Goal: Transaction & Acquisition: Download file/media

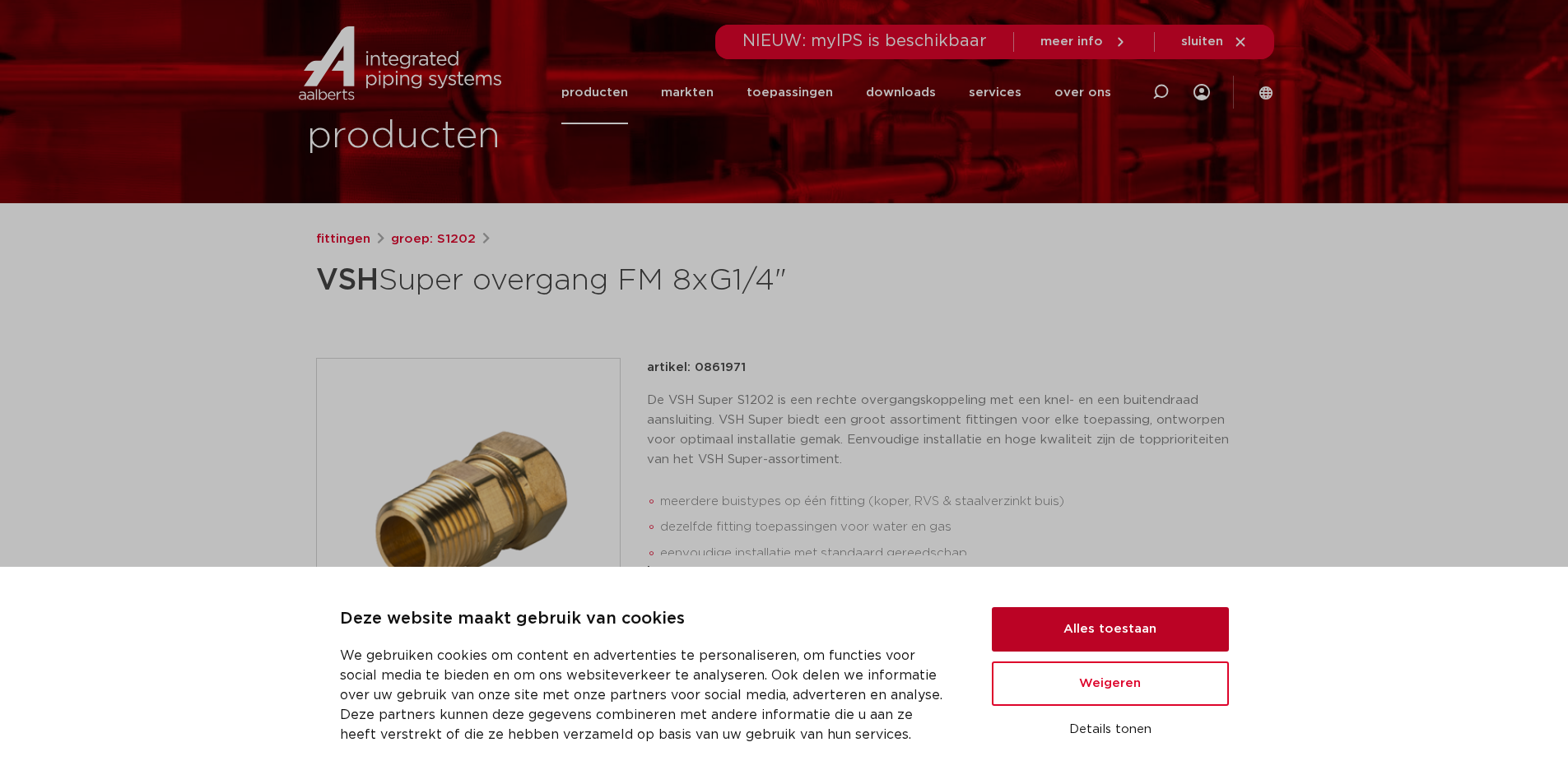
scroll to position [247, 0]
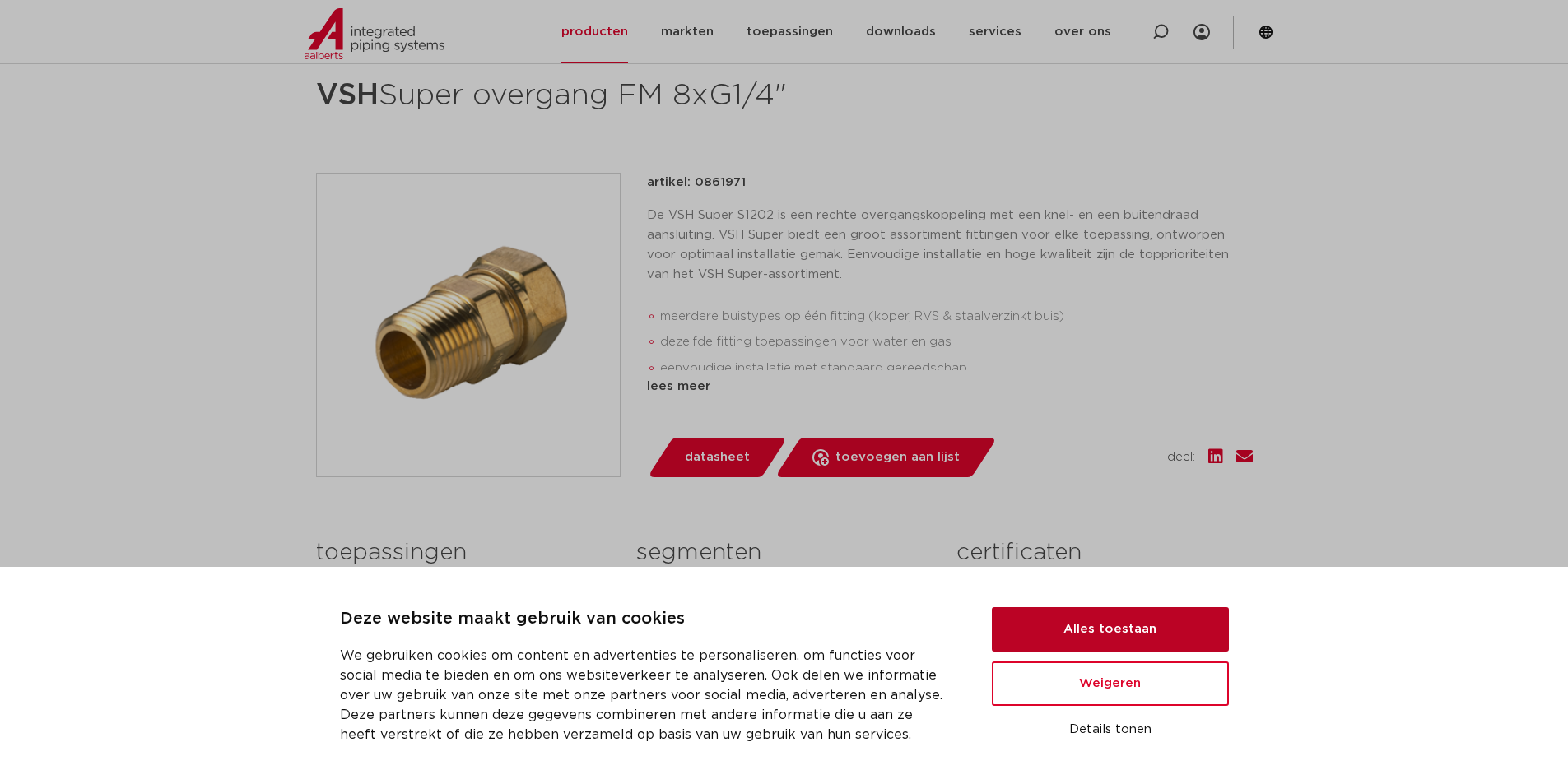
click at [1065, 613] on button "Alles toestaan" at bounding box center [1110, 629] width 237 height 44
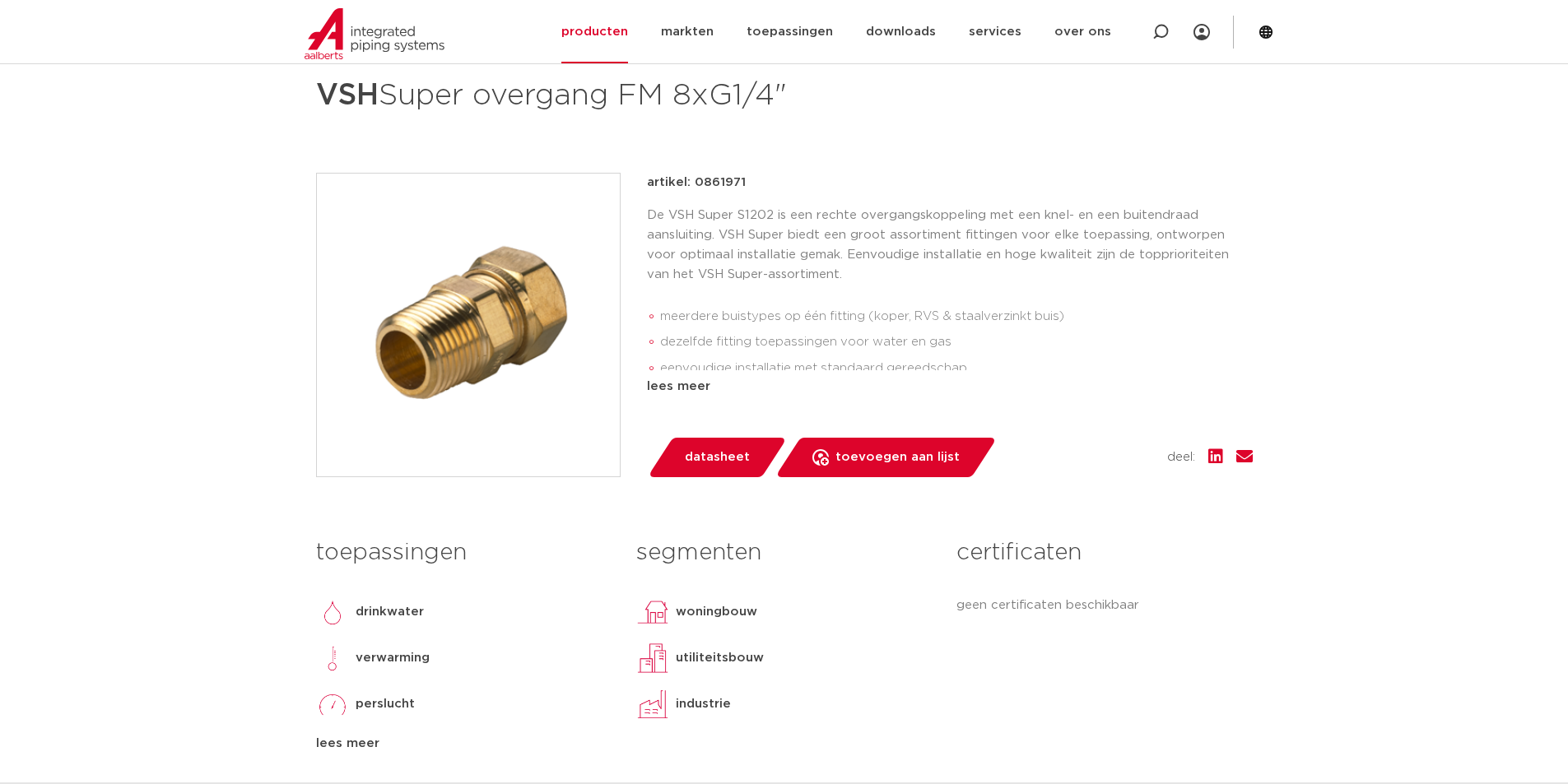
scroll to position [0, 0]
drag, startPoint x: 706, startPoint y: 707, endPoint x: 655, endPoint y: 703, distance: 51.2
click at [655, 703] on div "industrie" at bounding box center [784, 704] width 295 height 33
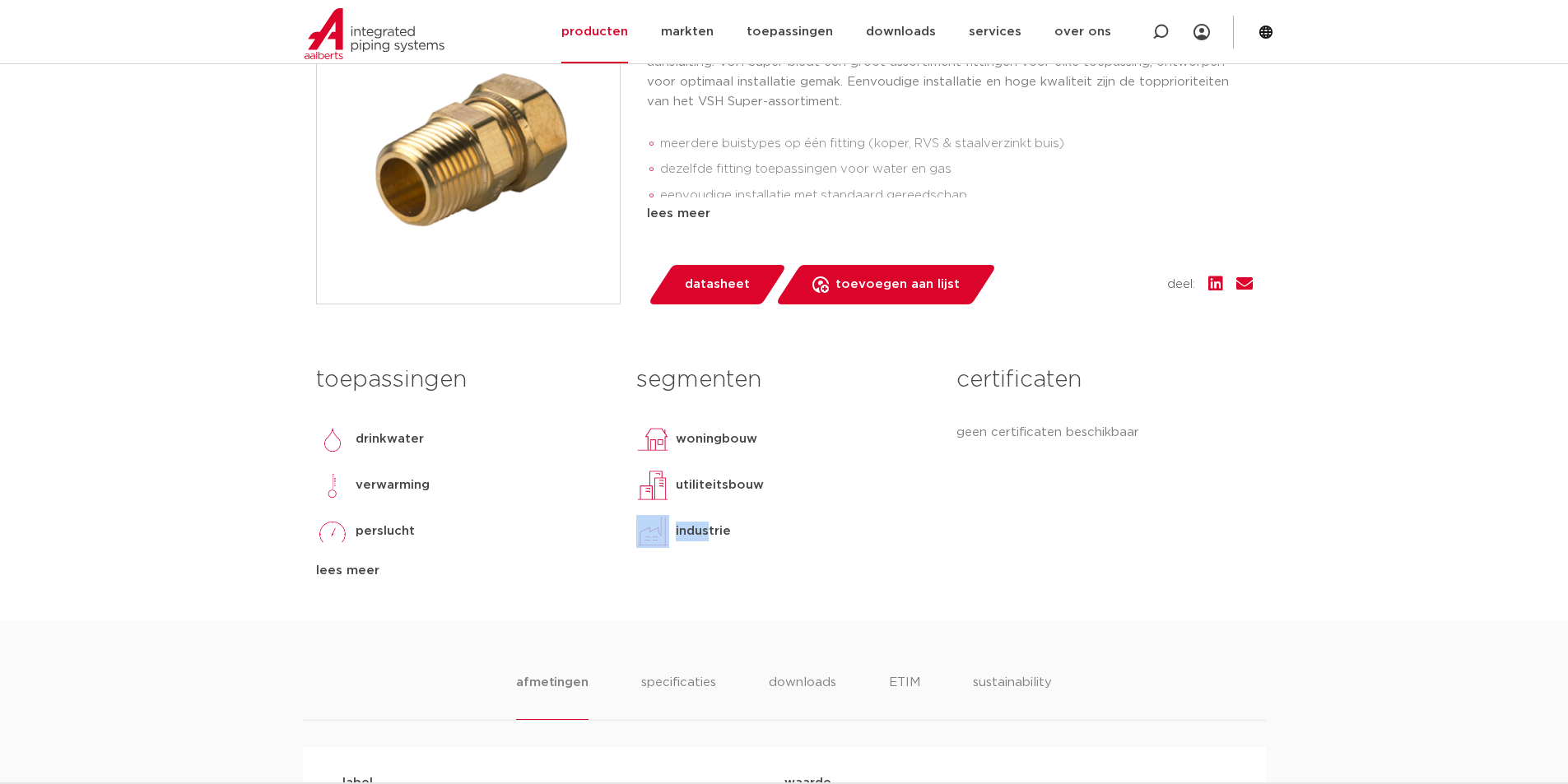
scroll to position [576, 0]
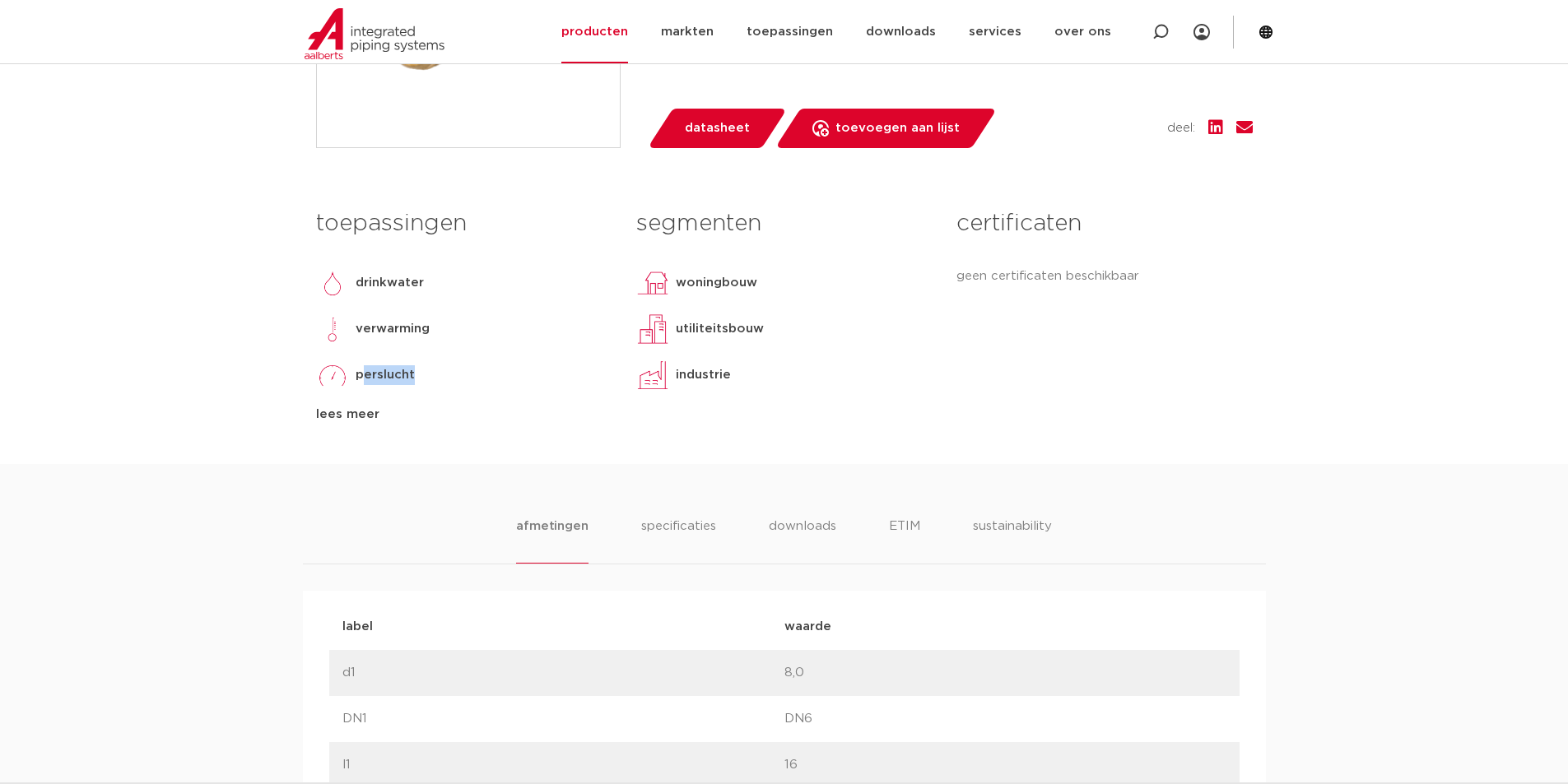
drag, startPoint x: 361, startPoint y: 370, endPoint x: 500, endPoint y: 390, distance: 140.4
click at [500, 390] on div "perslucht" at bounding box center [463, 375] width 295 height 33
click at [502, 389] on div "perslucht" at bounding box center [463, 375] width 295 height 33
click at [338, 413] on div "lees meer" at bounding box center [463, 415] width 295 height 20
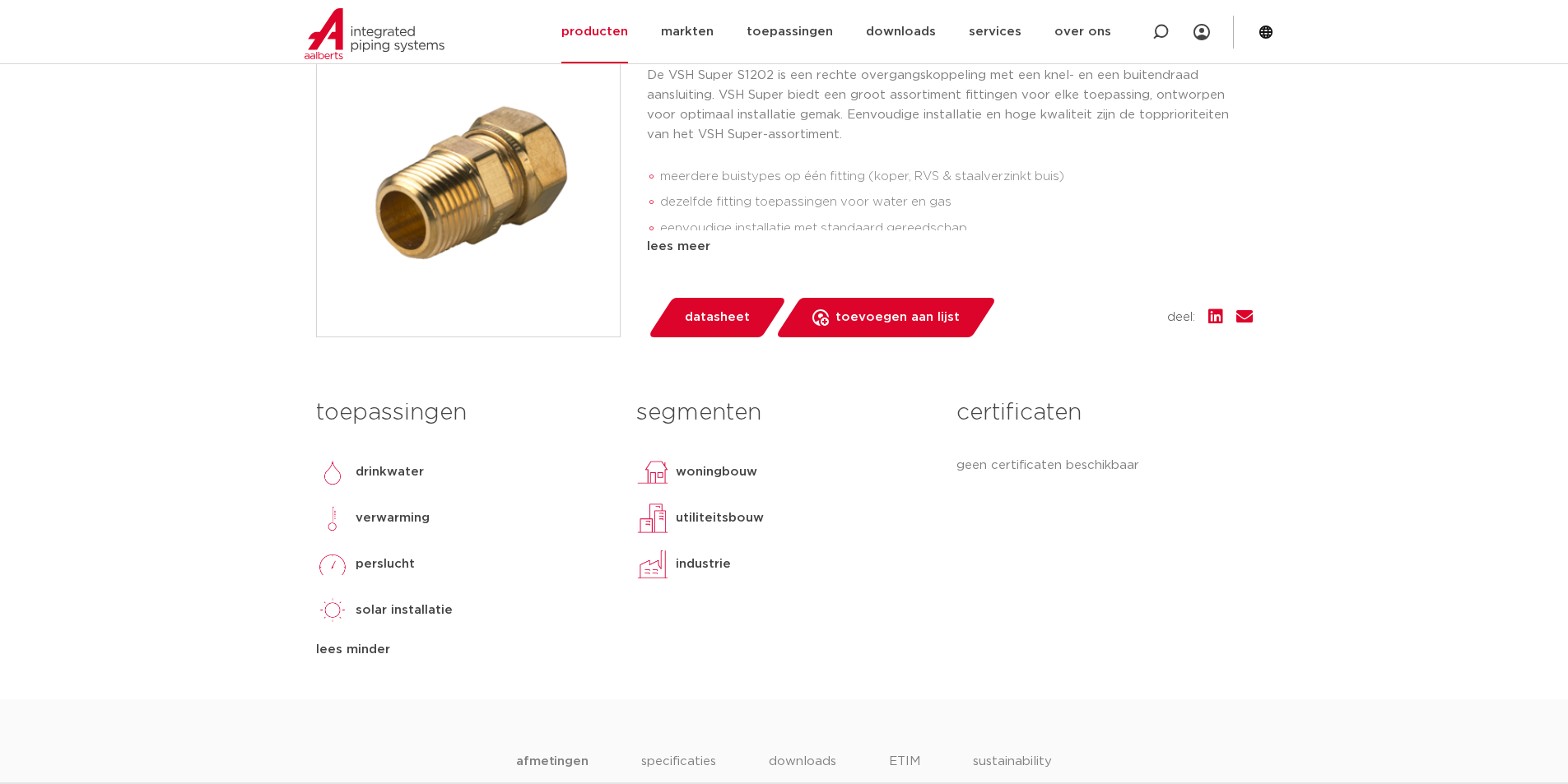
scroll to position [633, 0]
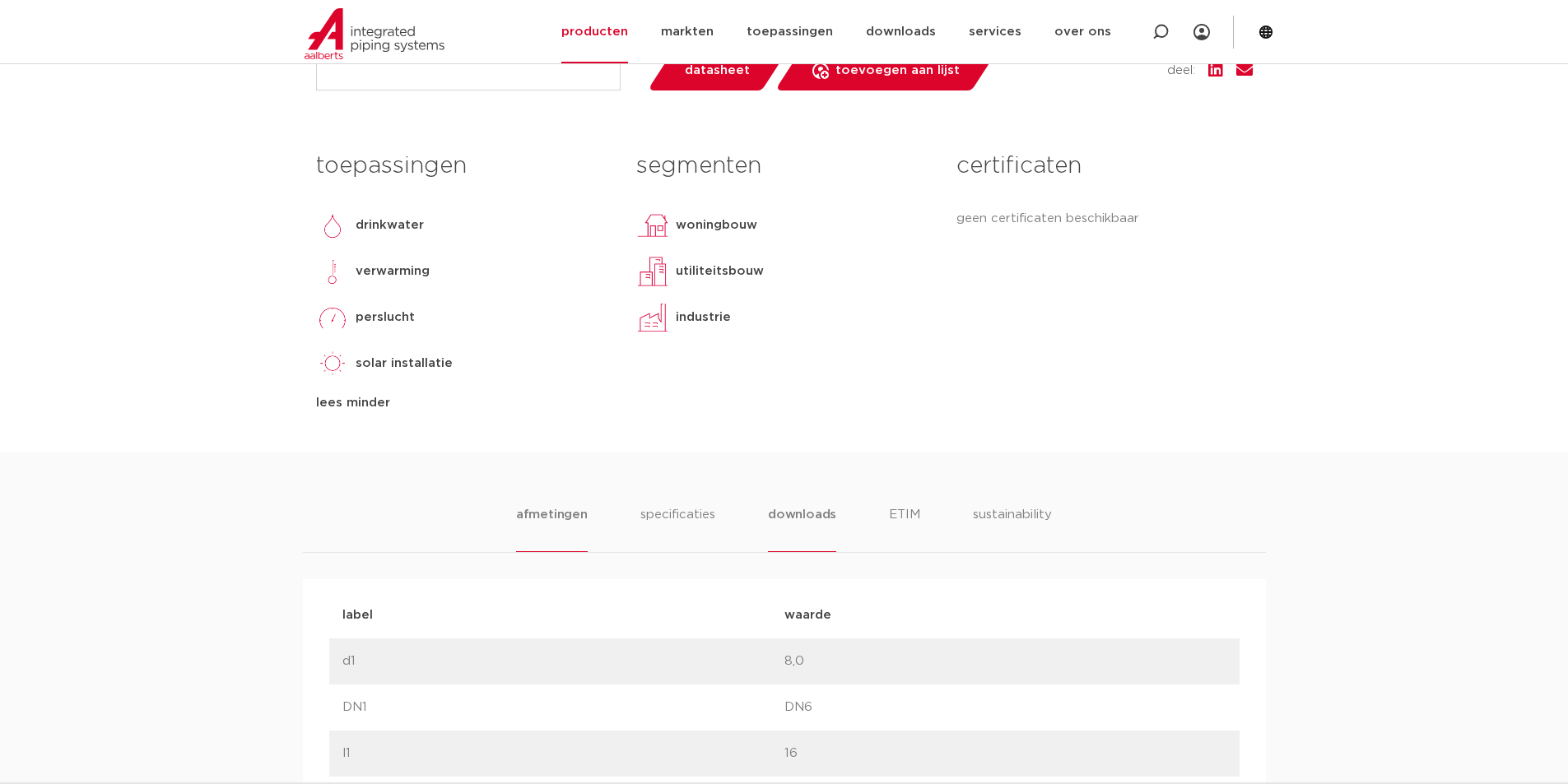
click at [817, 506] on li "downloads" at bounding box center [802, 528] width 68 height 47
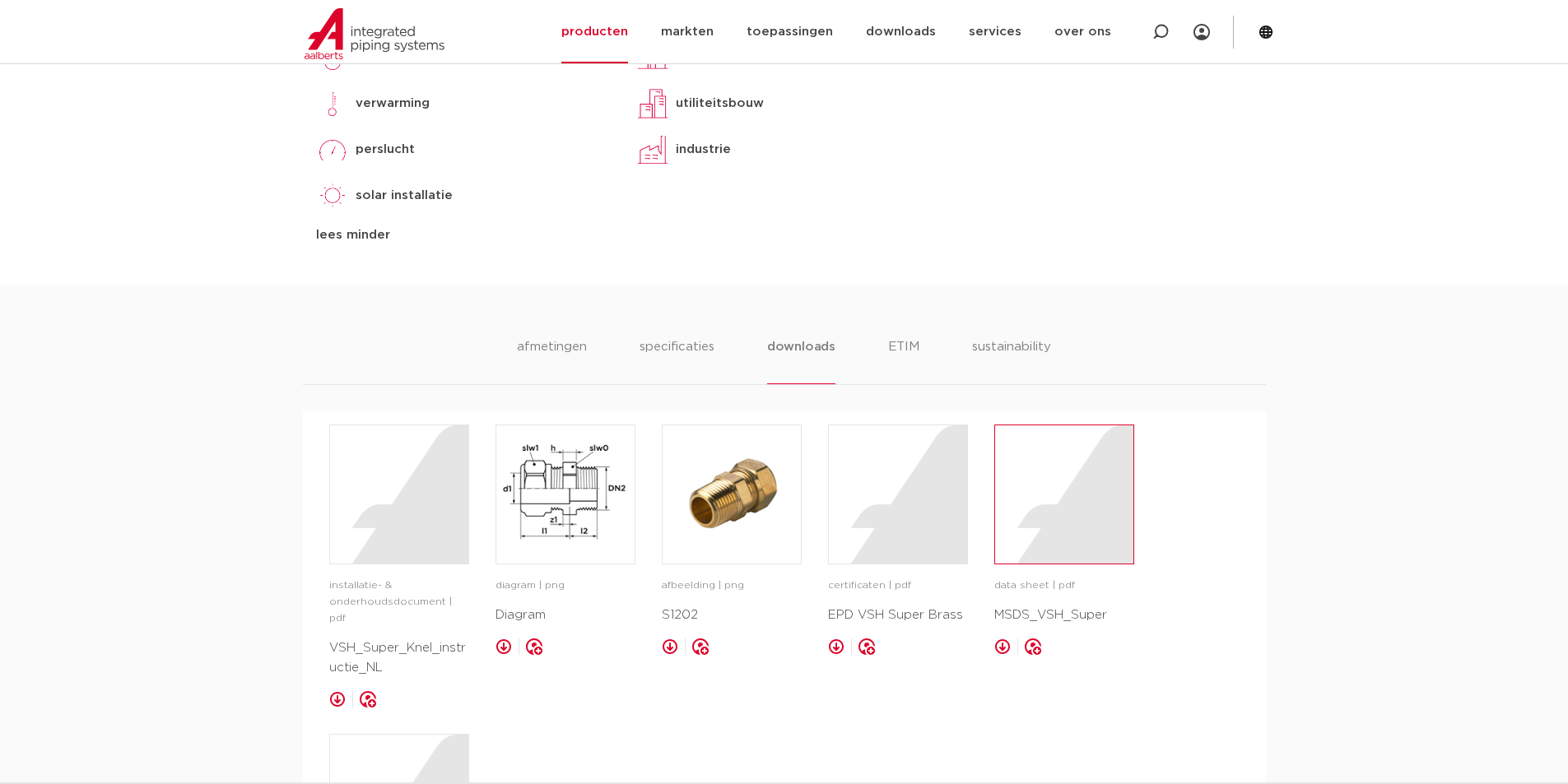
scroll to position [798, 0]
click at [1062, 530] on div at bounding box center [1064, 498] width 138 height 138
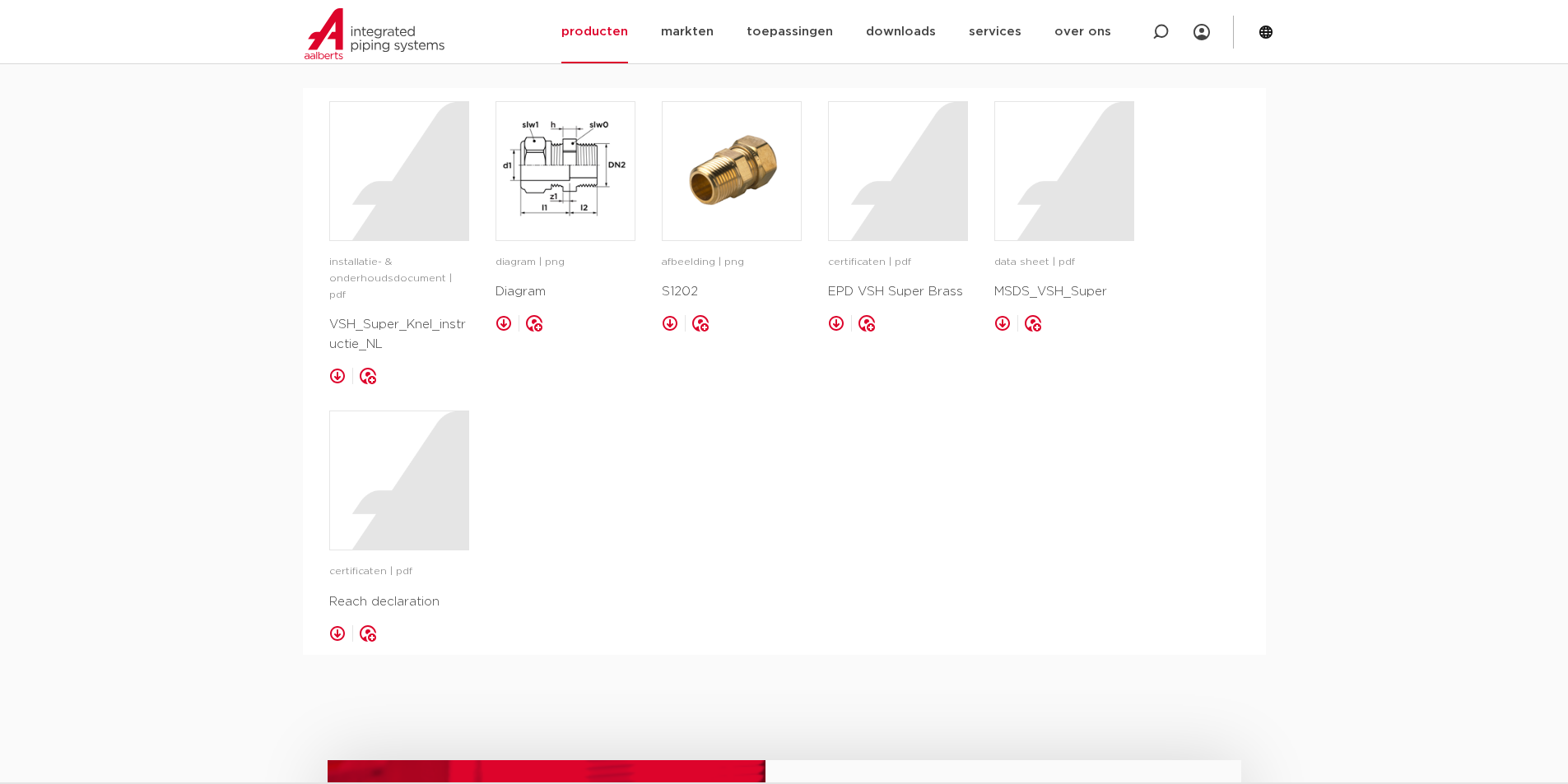
scroll to position [1045, 0]
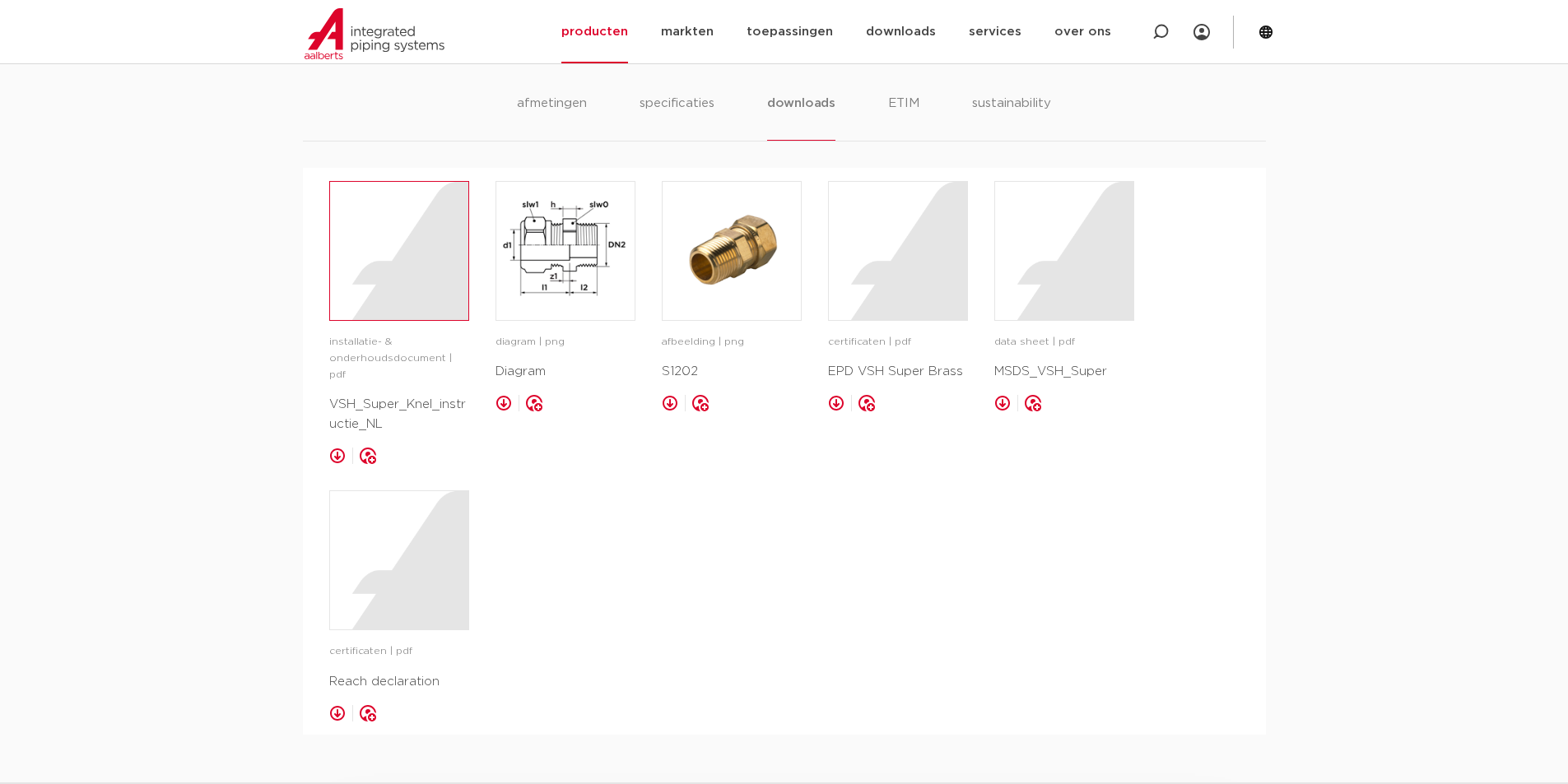
click at [426, 273] on div at bounding box center [399, 251] width 138 height 138
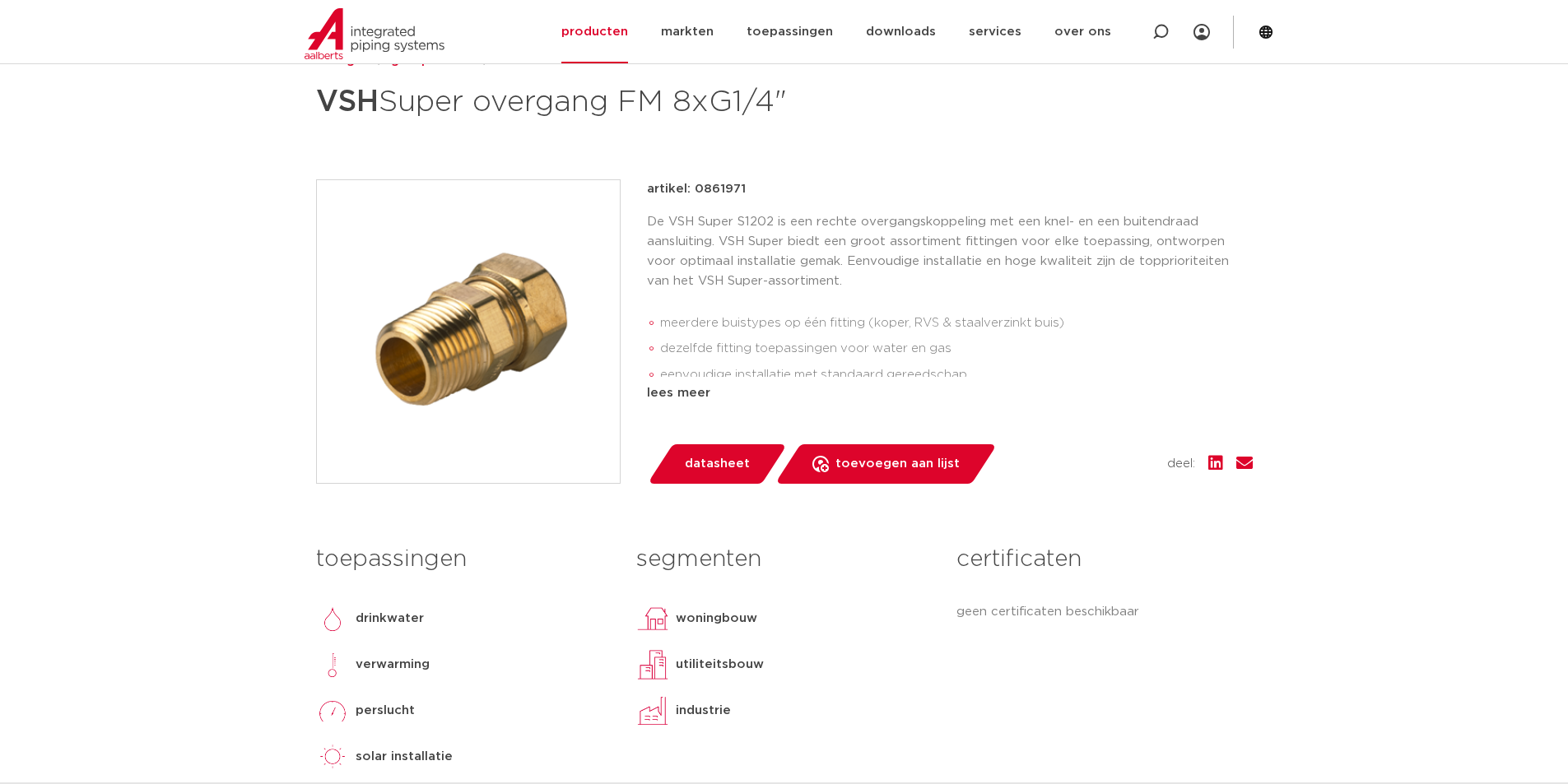
scroll to position [247, 0]
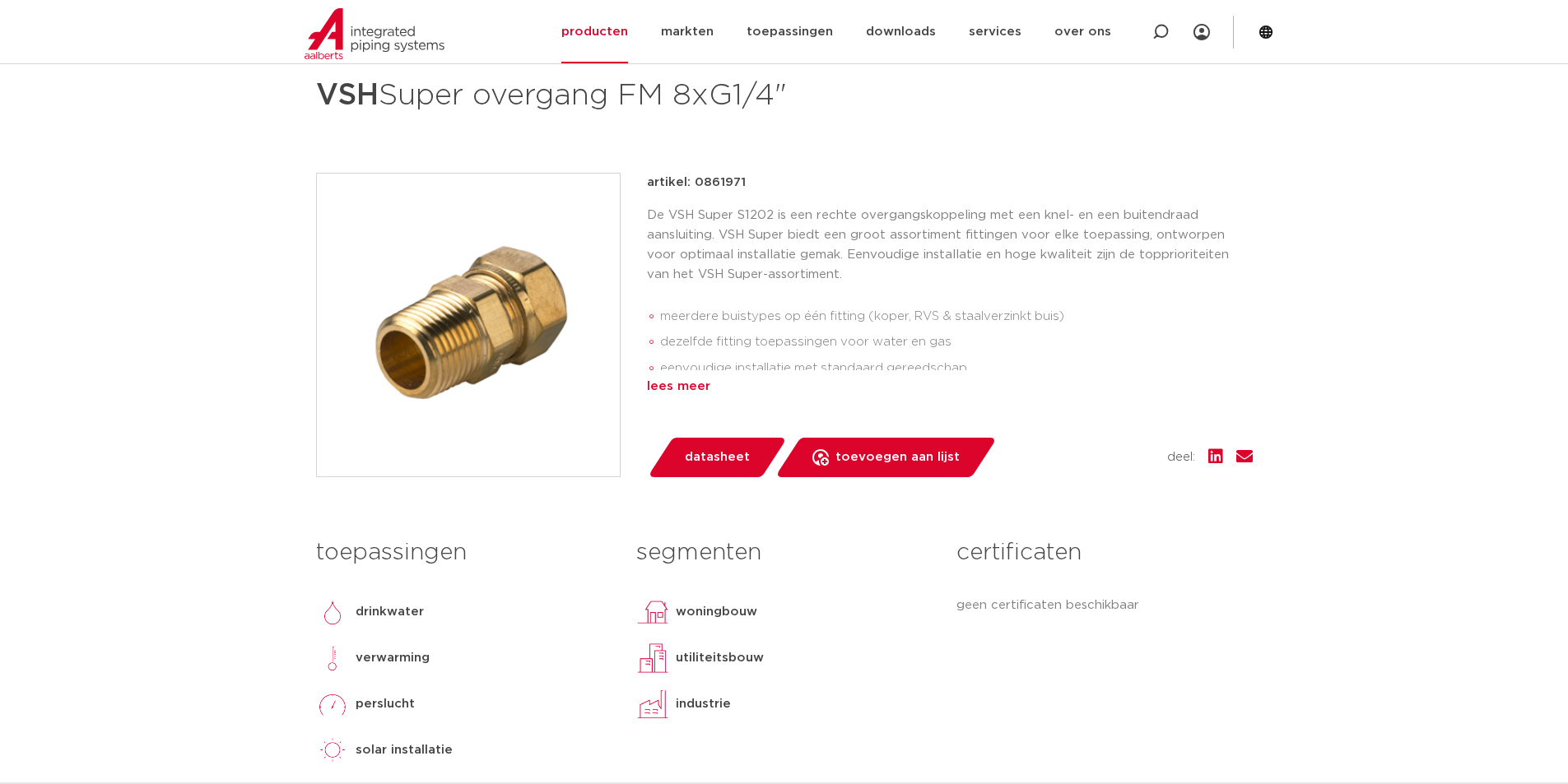
click at [667, 385] on div "lees meer" at bounding box center [950, 387] width 606 height 20
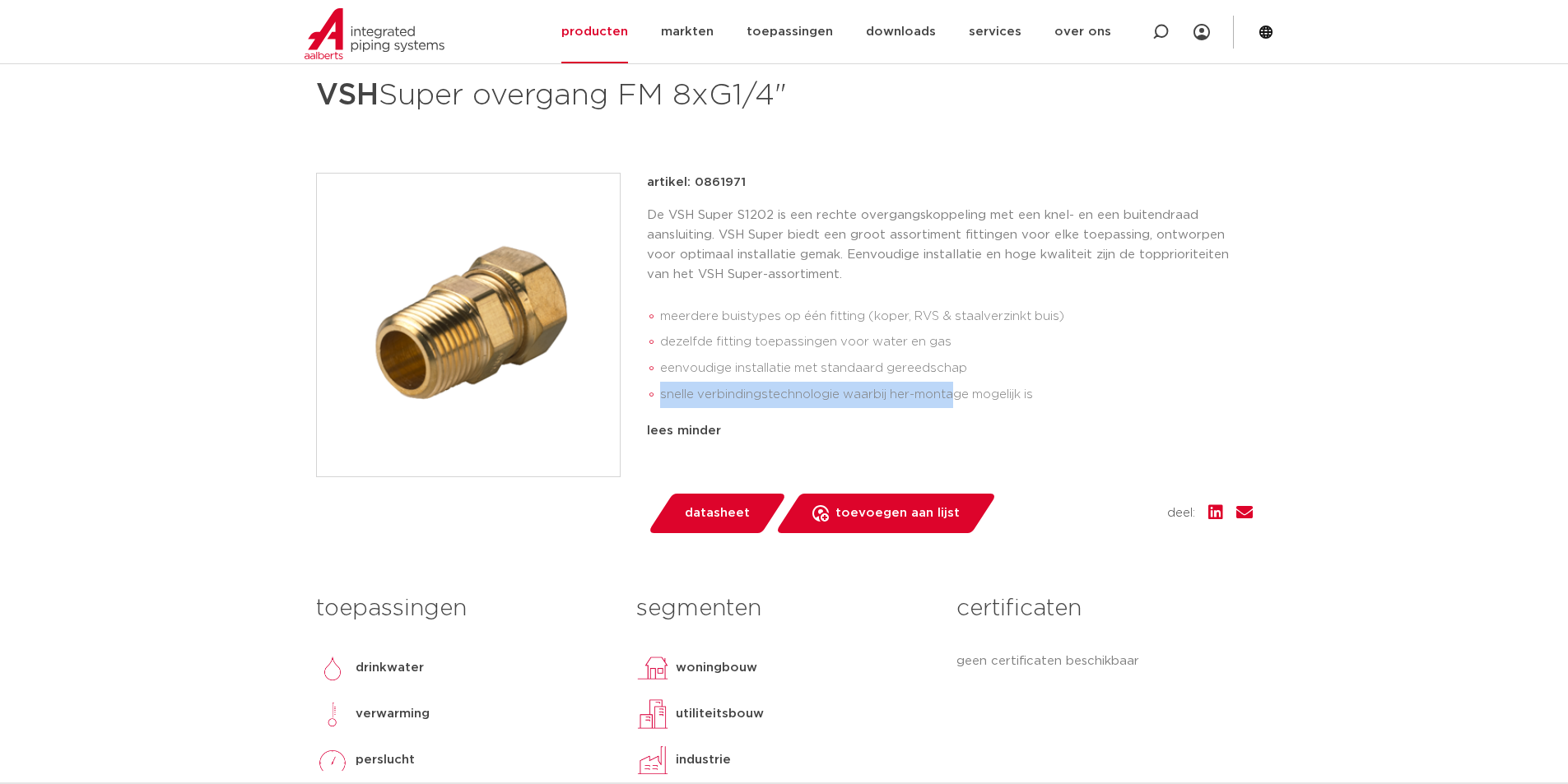
drag, startPoint x: 663, startPoint y: 397, endPoint x: 956, endPoint y: 397, distance: 293.0
click at [956, 397] on li "snelle verbindingstechnologie waarbij her-montage mogelijk is" at bounding box center [956, 395] width 593 height 26
drag, startPoint x: 719, startPoint y: 340, endPoint x: 997, endPoint y: 334, distance: 278.1
click at [997, 334] on li "dezelfde fitting toepassingen voor water en gas" at bounding box center [956, 342] width 593 height 26
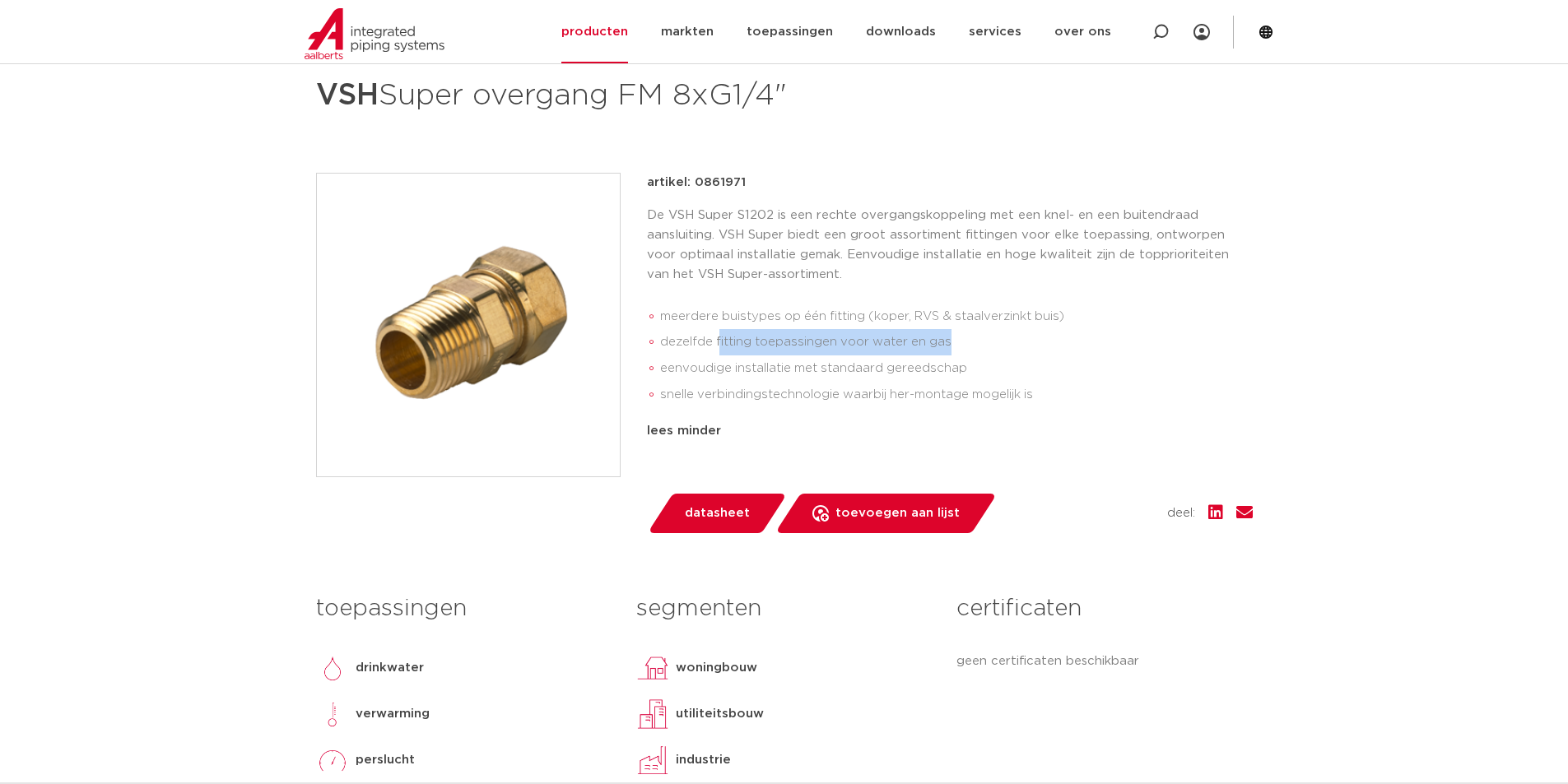
click at [997, 334] on li "dezelfde fitting toepassingen voor water en gas" at bounding box center [956, 342] width 593 height 26
drag, startPoint x: 774, startPoint y: 335, endPoint x: 637, endPoint y: 346, distance: 137.4
click at [635, 343] on div "artikel: 0861971 De VSH Super S1202 is een rechte overgangskoppeling met een kn…" at bounding box center [784, 353] width 937 height 360
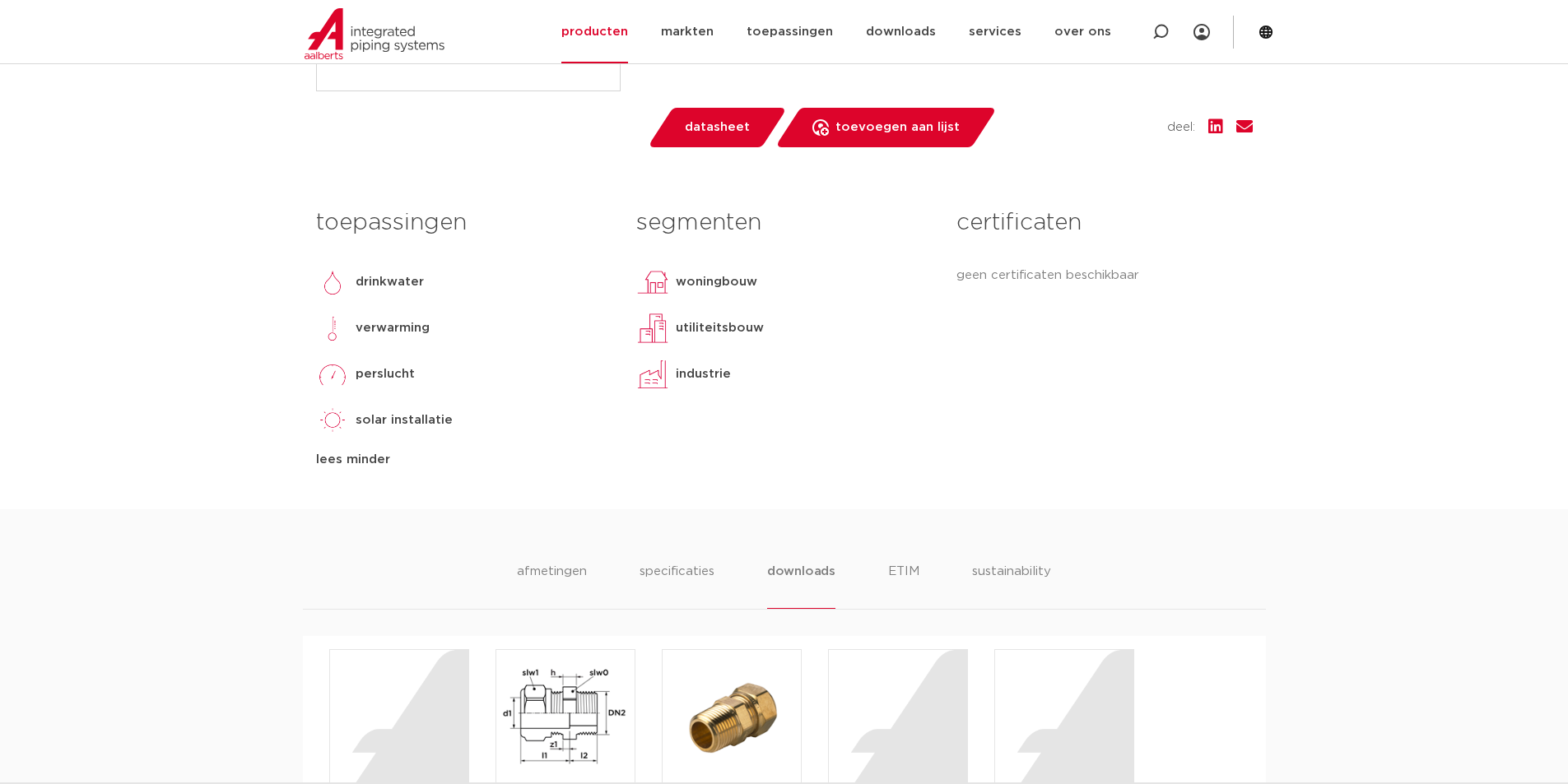
scroll to position [411, 0]
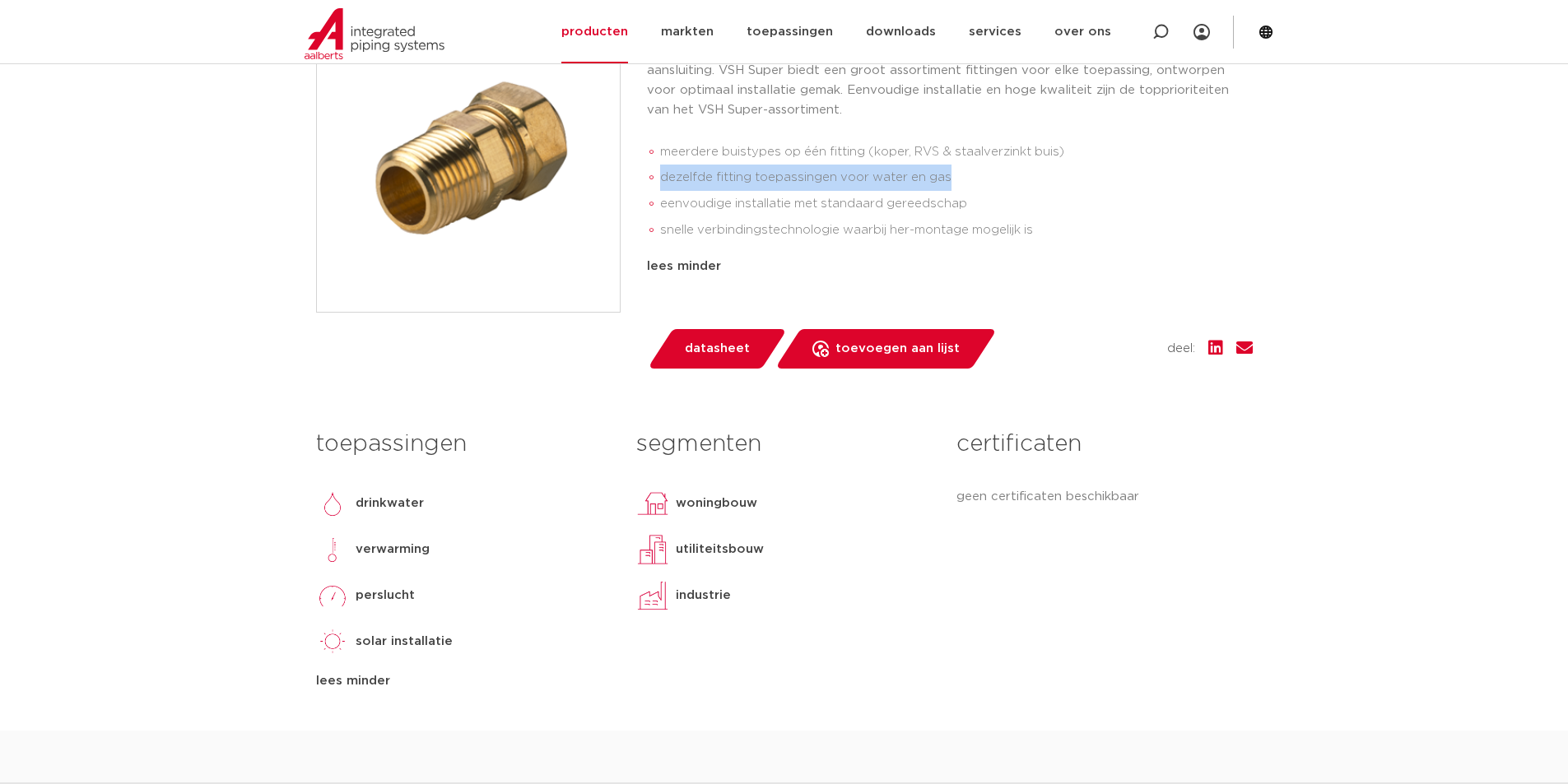
drag, startPoint x: 944, startPoint y: 493, endPoint x: 1082, endPoint y: 508, distance: 138.8
click at [1082, 508] on div "certificaten geen certificaten beschikbaar" at bounding box center [1104, 556] width 320 height 270
click at [1082, 508] on div "certificaten geen certificaten beschikbaar" at bounding box center [1104, 556] width 320 height 270
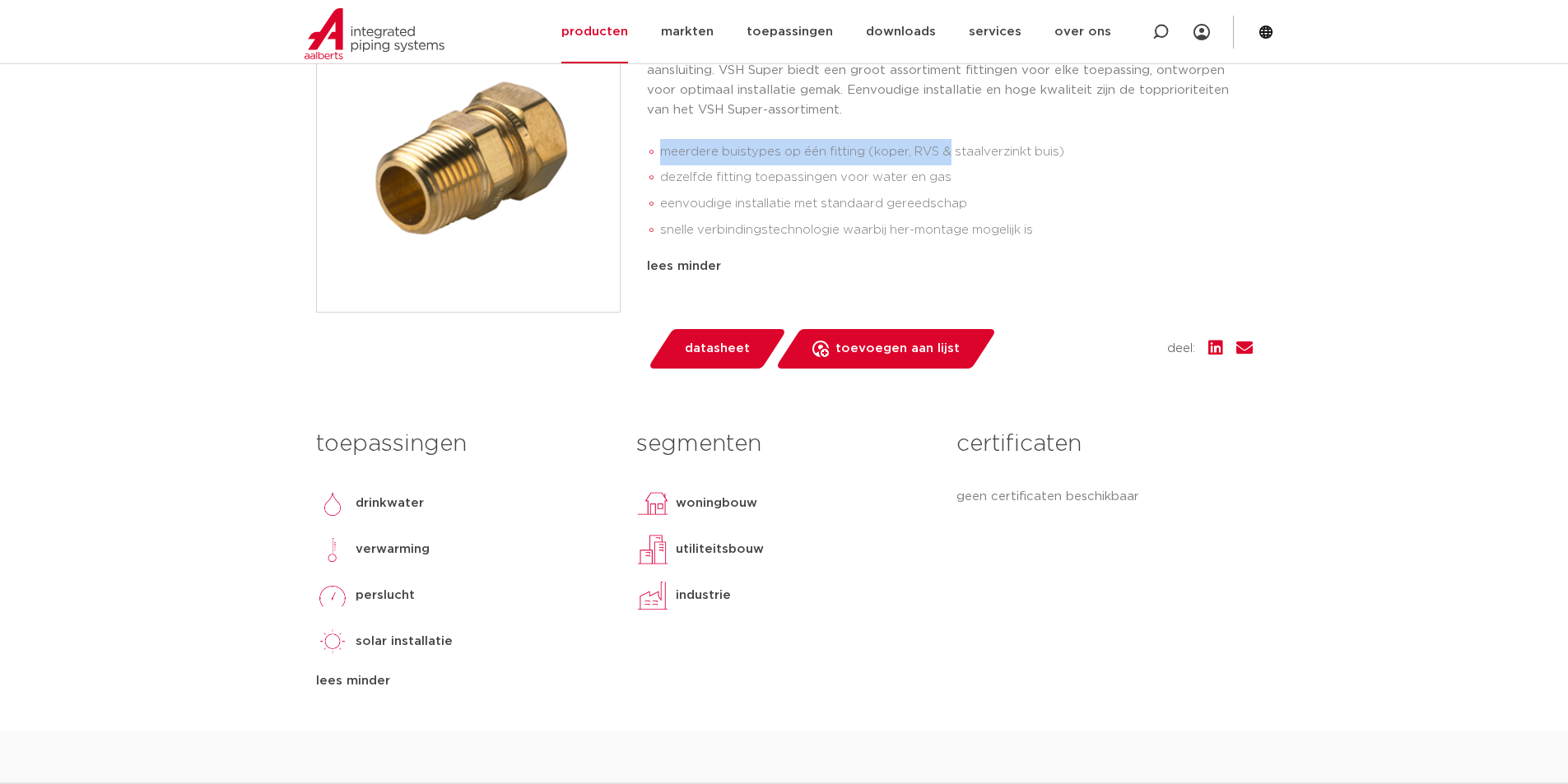
drag, startPoint x: 950, startPoint y: 161, endPoint x: 659, endPoint y: 158, distance: 291.0
click at [660, 158] on li "meerdere buistypes op één fitting (koper, RVS & staalverzinkt buis)" at bounding box center [956, 152] width 593 height 26
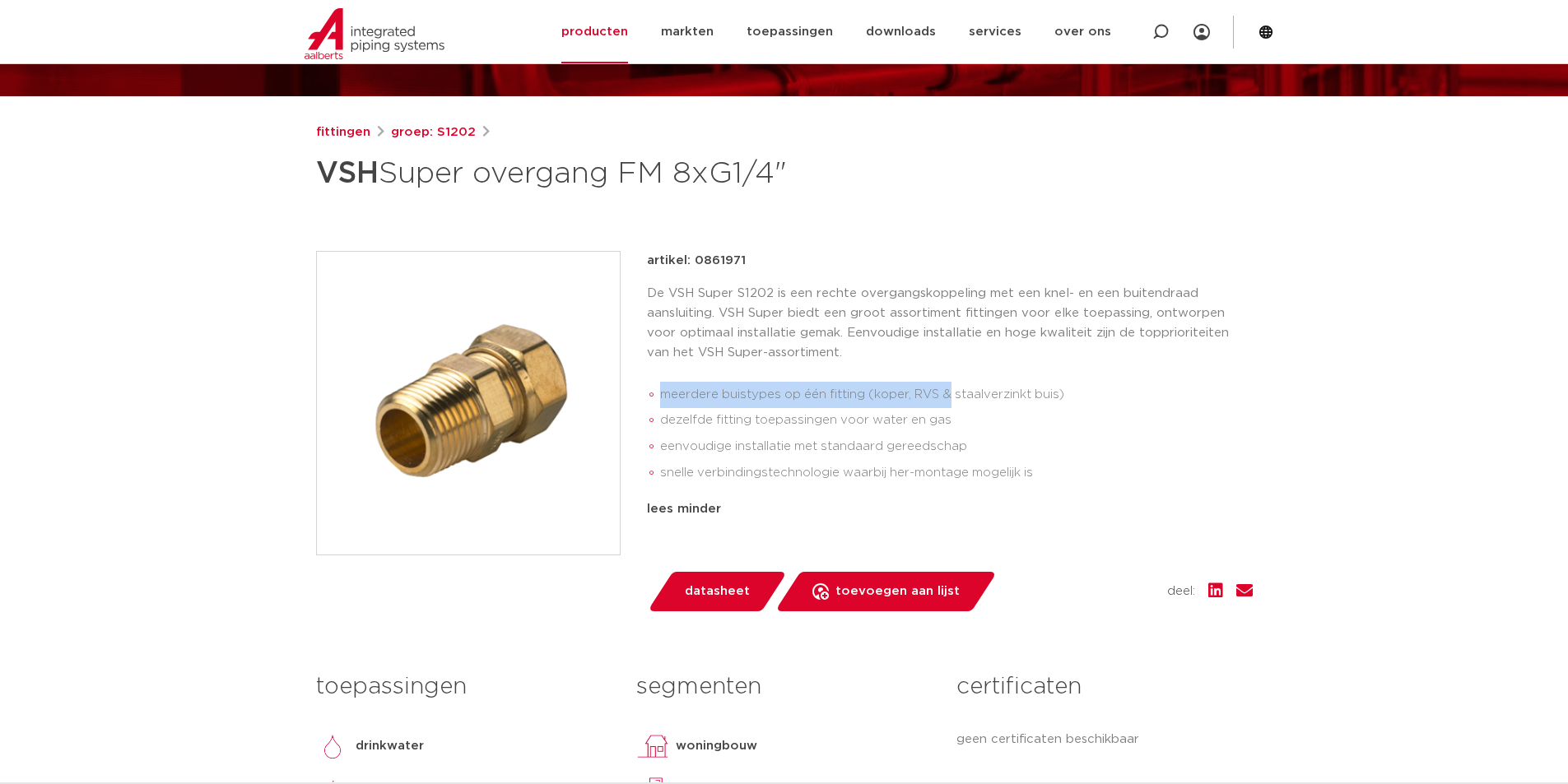
scroll to position [165, 0]
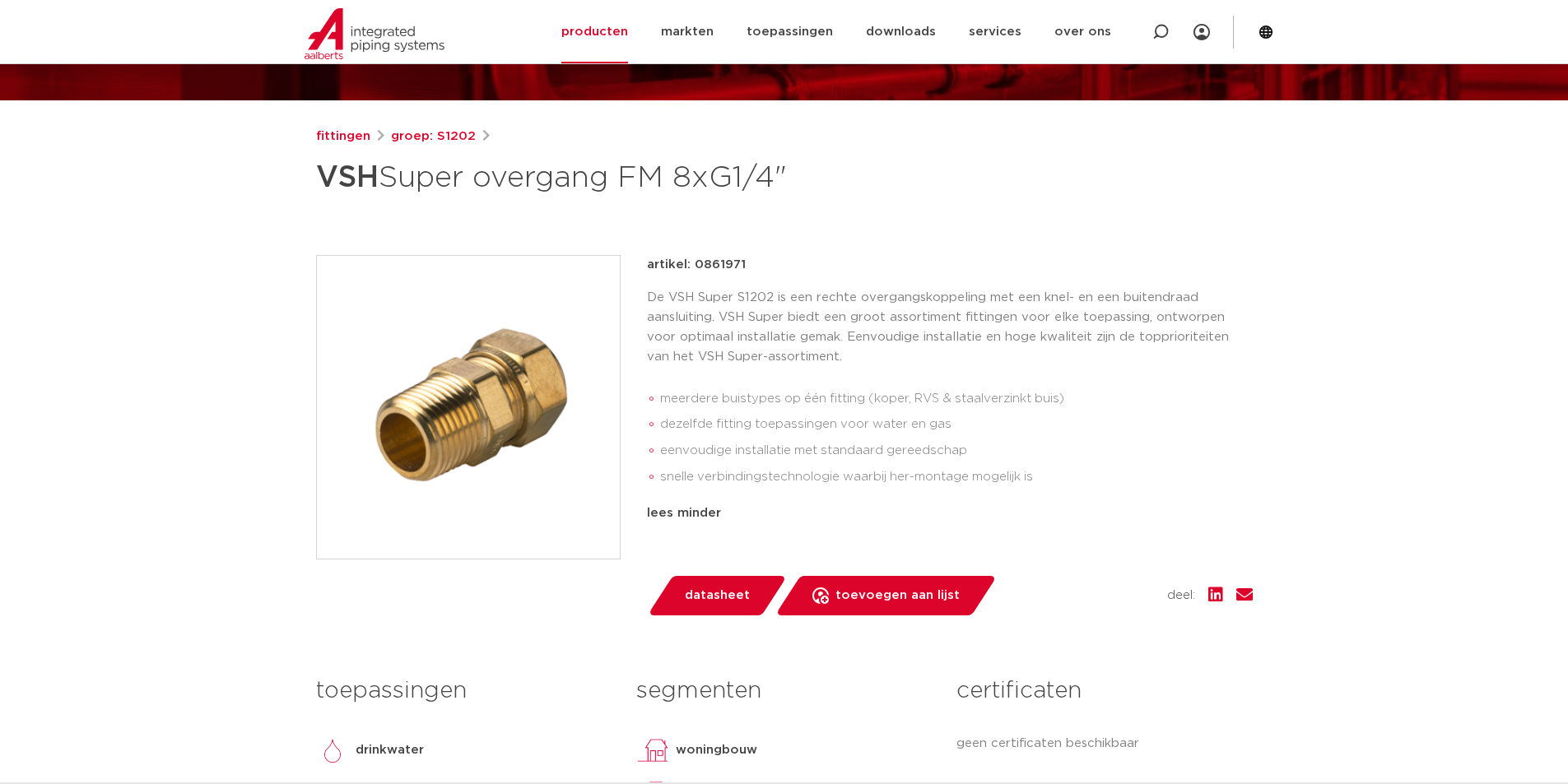
click at [689, 294] on p "De VSH Super S1202 is een rechte overgangskoppeling met een knel- en een buiten…" at bounding box center [950, 327] width 606 height 79
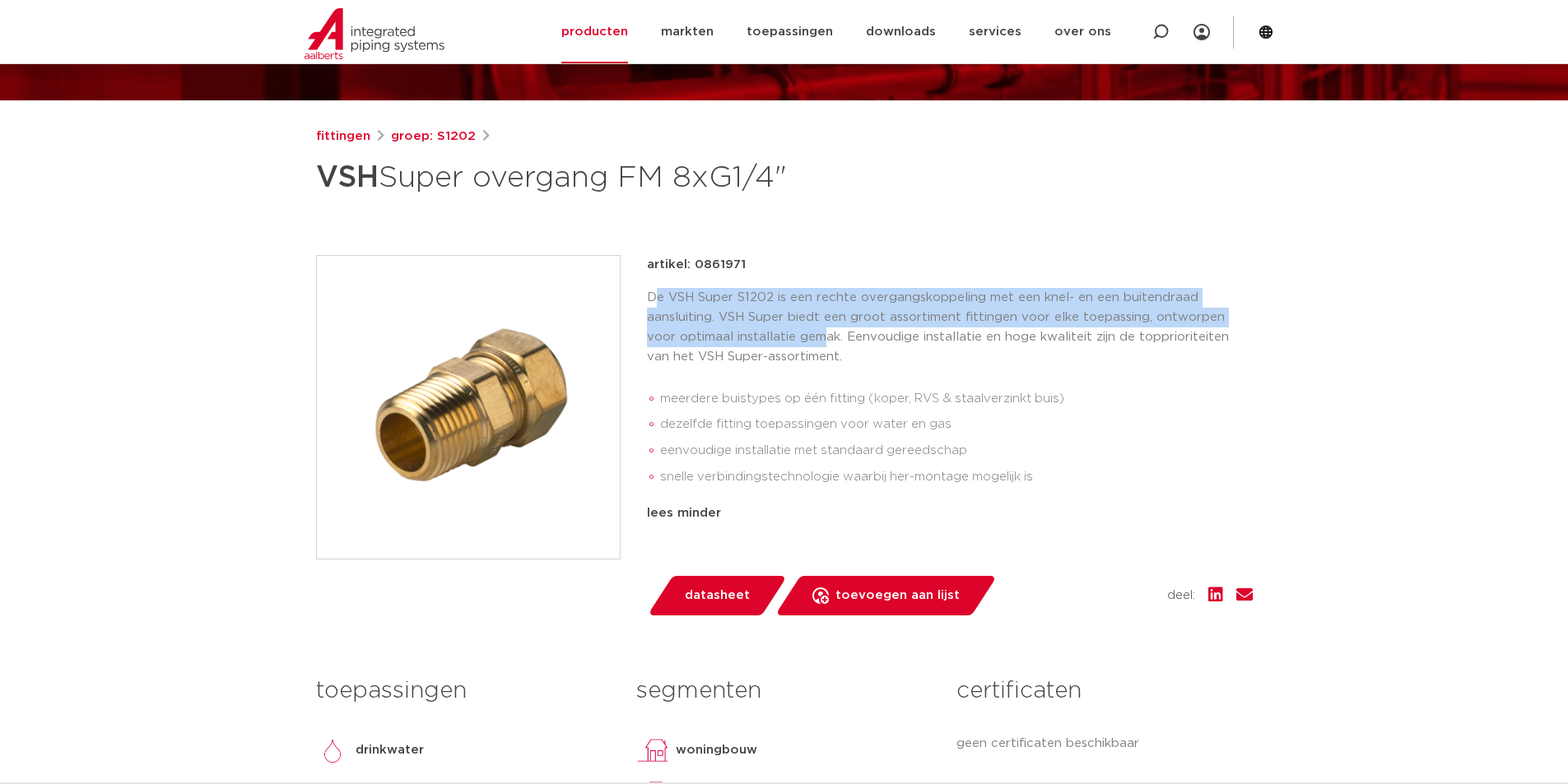
drag, startPoint x: 658, startPoint y: 290, endPoint x: 793, endPoint y: 342, distance: 144.7
click at [793, 342] on p "De VSH Super S1202 is een rechte overgangskoppeling met een knel- en een buiten…" at bounding box center [950, 327] width 606 height 79
click at [793, 342] on p "De VSH Super S1202 is een rechte overgangskoppeling met een knel- en een buiten…" at bounding box center [950, 327] width 606 height 79
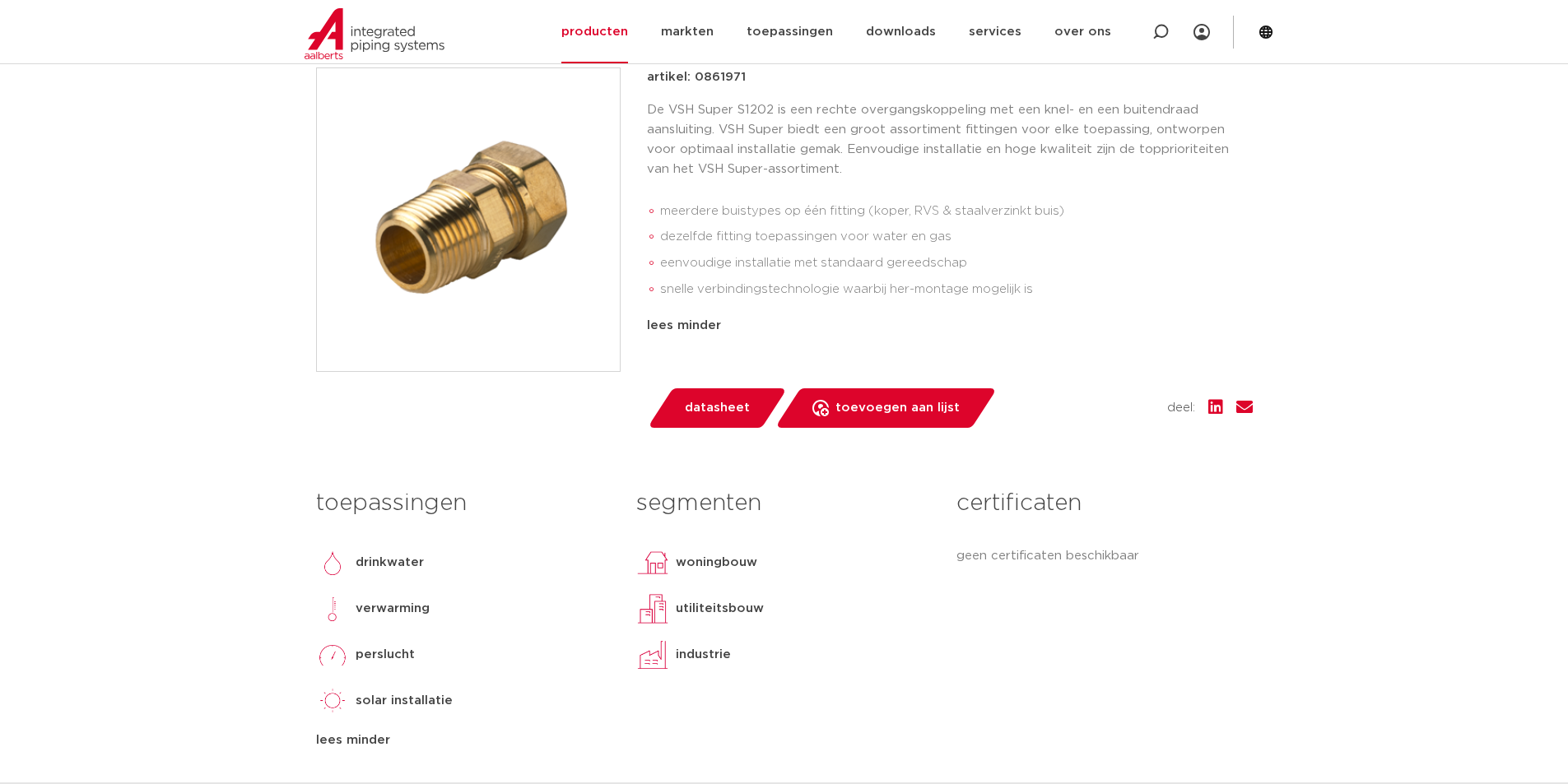
scroll to position [576, 0]
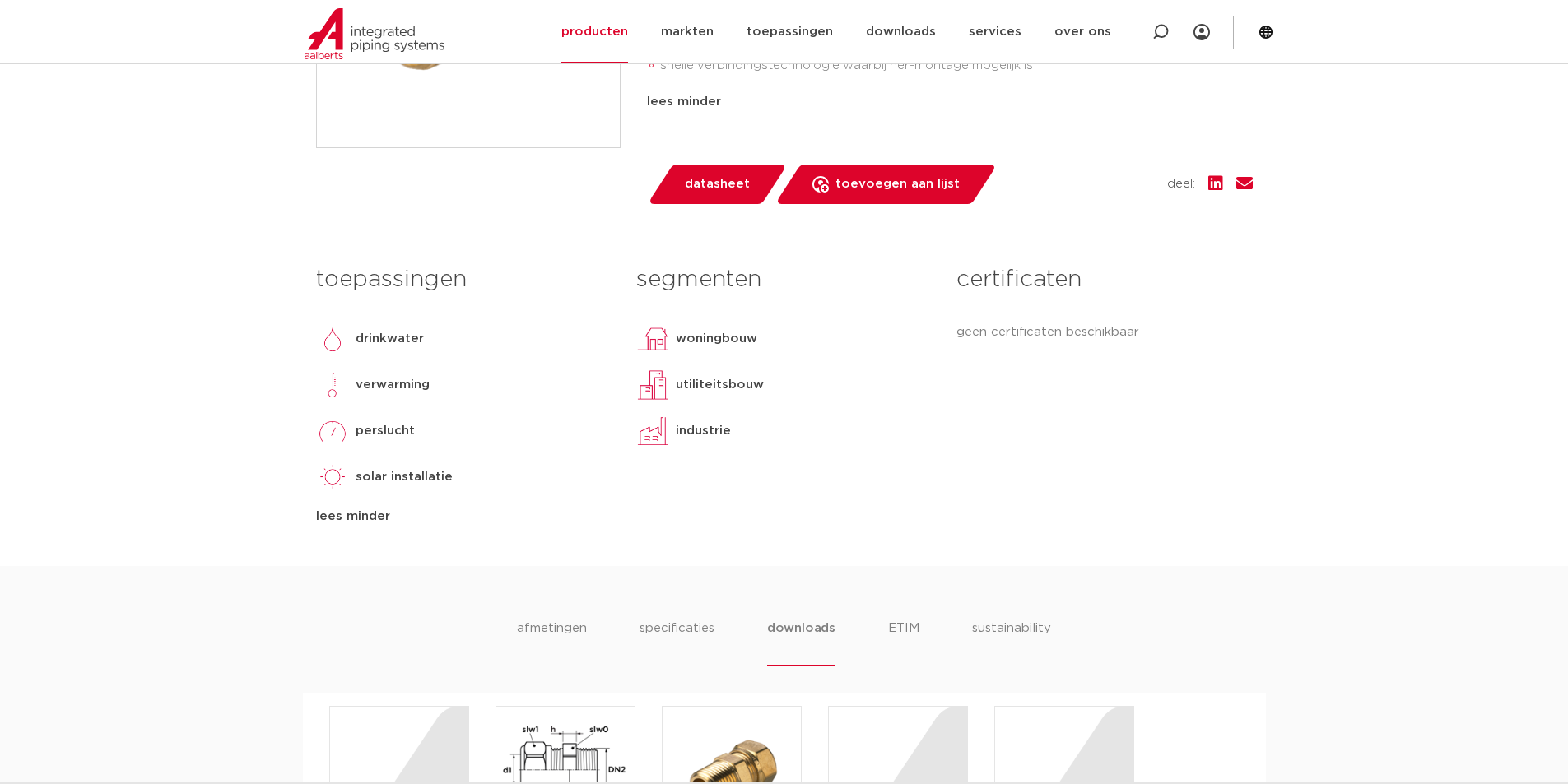
drag, startPoint x: 370, startPoint y: 316, endPoint x: 430, endPoint y: 513, distance: 205.9
click at [430, 513] on div "toepassingen [GEOGRAPHIC_DATA] verwarming [GEOGRAPHIC_DATA] solar installatie l…" at bounding box center [463, 392] width 320 height 270
click at [432, 513] on div "lees minder" at bounding box center [463, 517] width 295 height 20
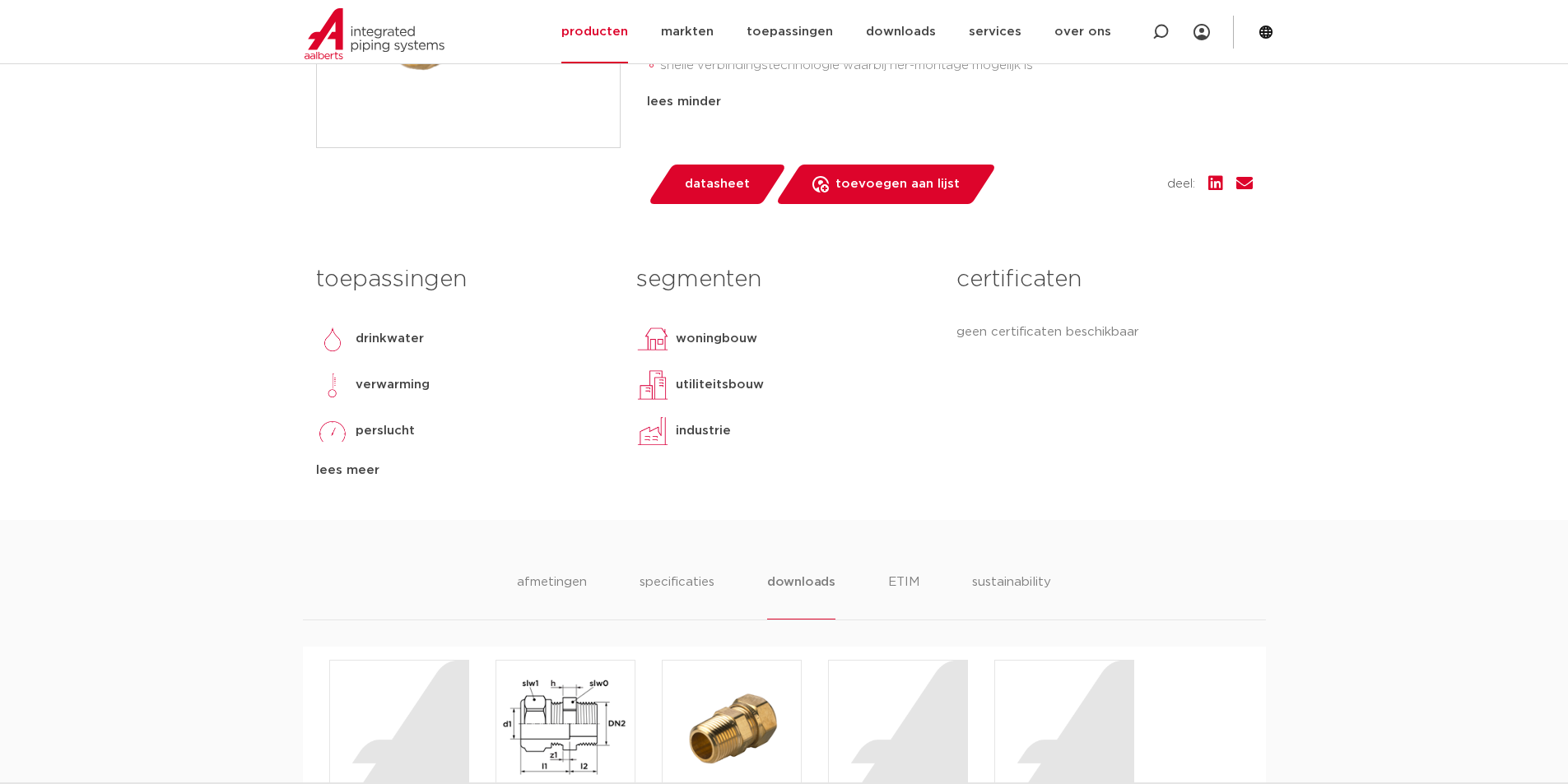
click at [356, 466] on div "lees meer" at bounding box center [463, 471] width 295 height 20
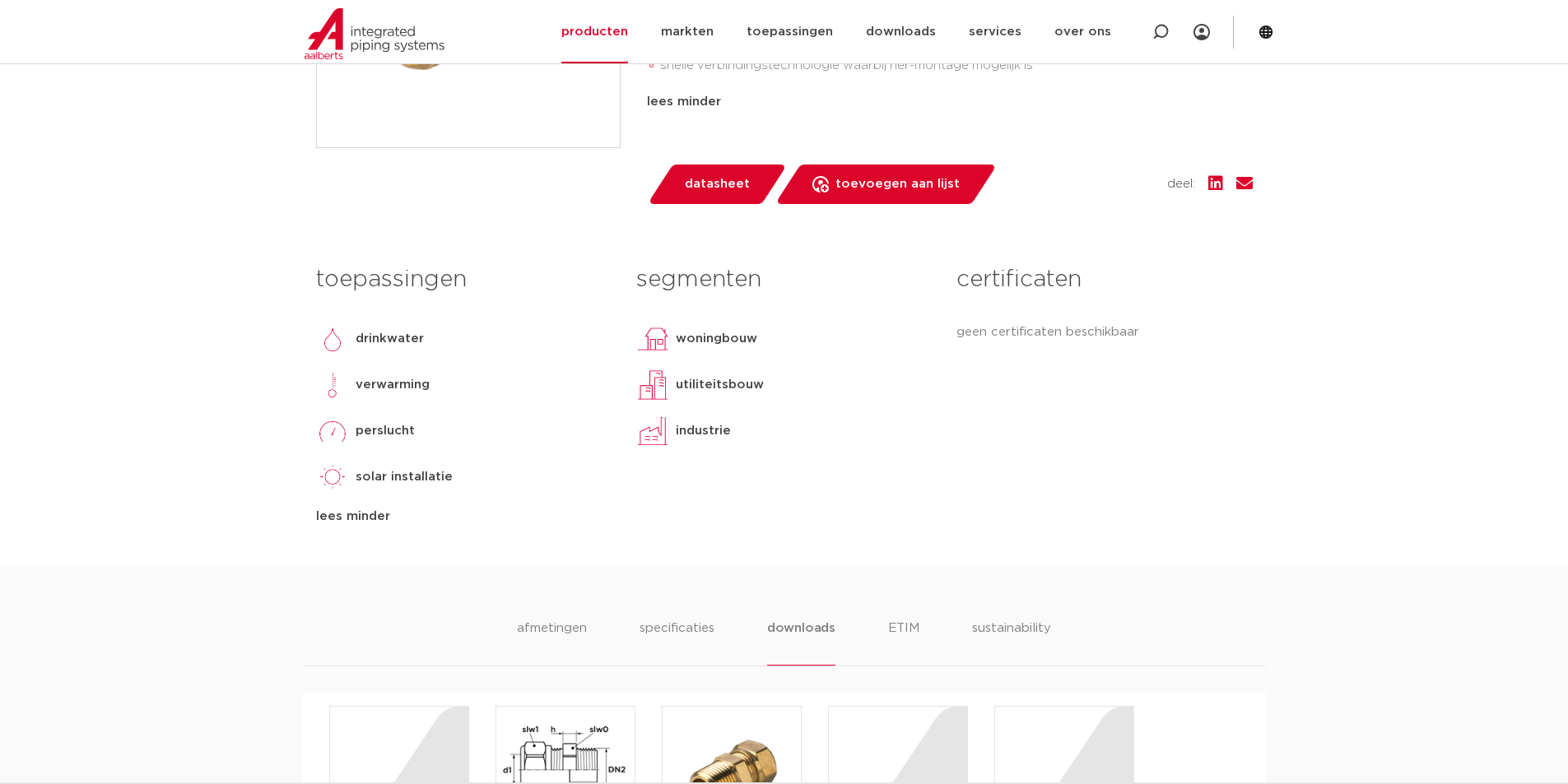
click at [372, 387] on p "verwarming" at bounding box center [393, 385] width 74 height 20
click at [377, 436] on p "perslucht" at bounding box center [385, 431] width 59 height 20
click at [377, 343] on p "drinkwater" at bounding box center [389, 339] width 68 height 20
drag, startPoint x: 722, startPoint y: 429, endPoint x: 654, endPoint y: 327, distance: 122.6
click at [654, 327] on div "segmenten woningbouw utiliteitsbouw industrie lees meer [PERSON_NAME]" at bounding box center [784, 392] width 320 height 270
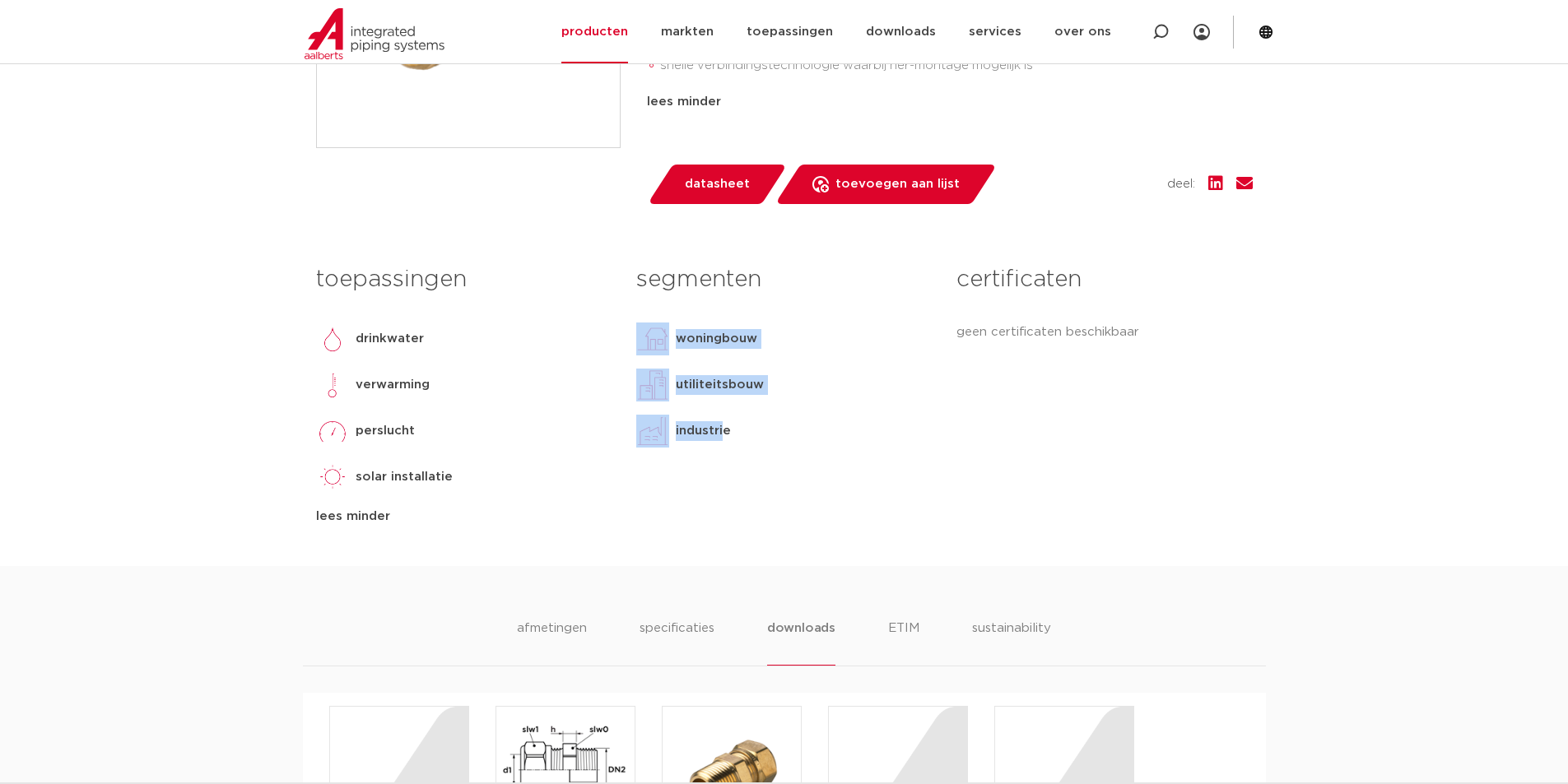
click at [654, 327] on img at bounding box center [653, 339] width 33 height 33
click at [764, 478] on div "segmenten woningbouw utiliteitsbouw industrie lees meer [PERSON_NAME]" at bounding box center [784, 392] width 320 height 270
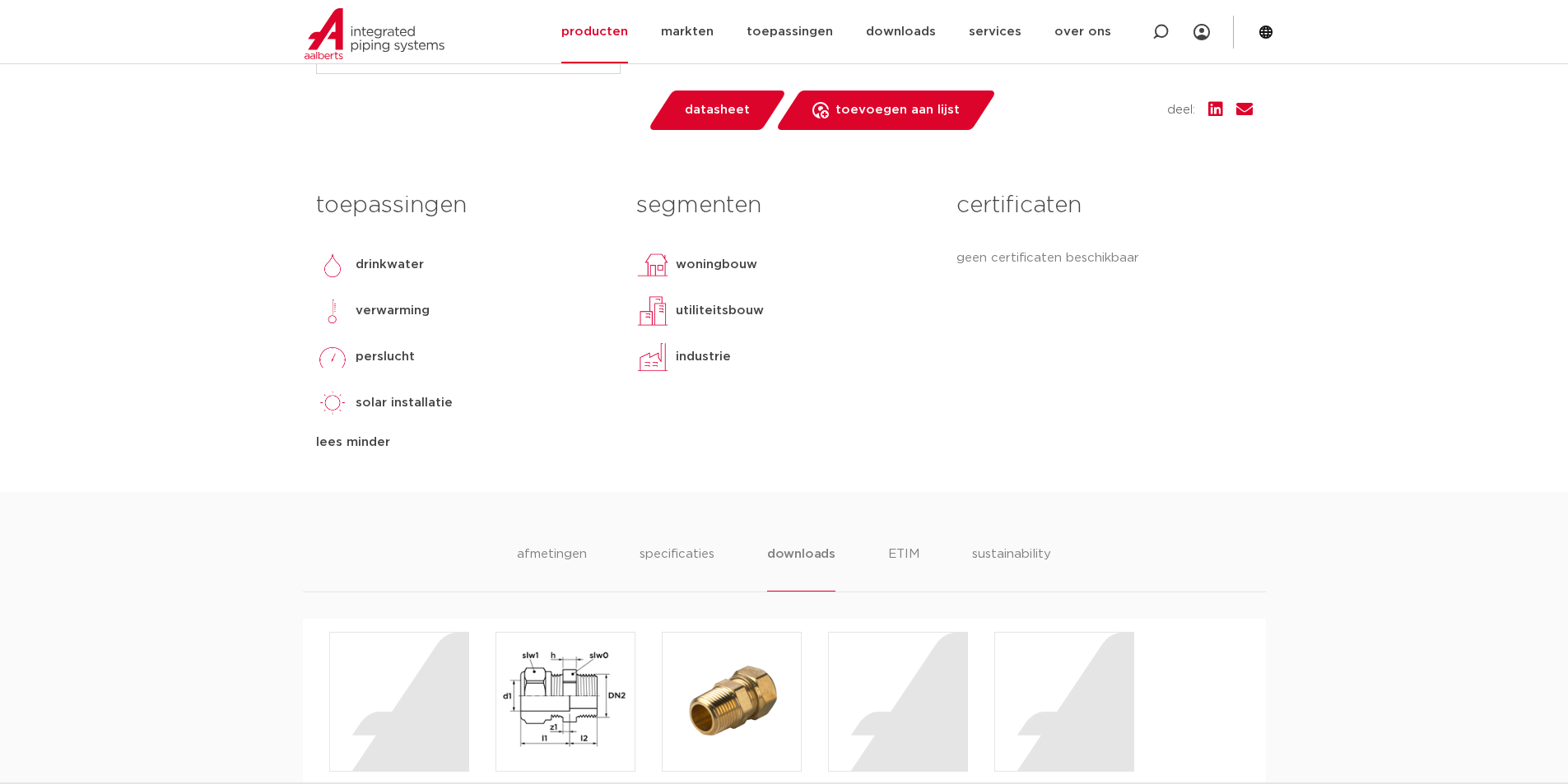
scroll to position [905, 0]
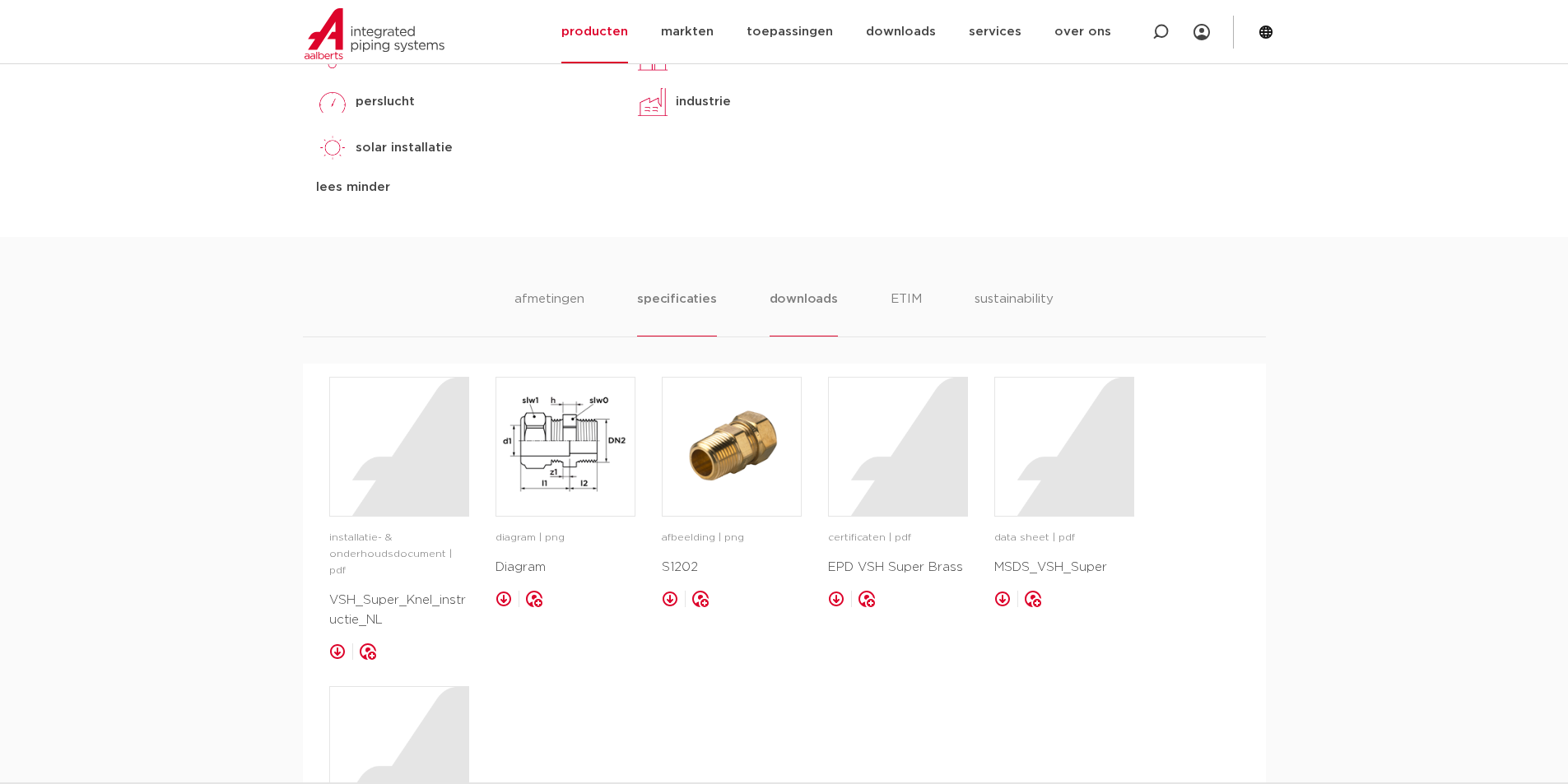
click at [666, 304] on li "specificaties" at bounding box center [677, 313] width 79 height 47
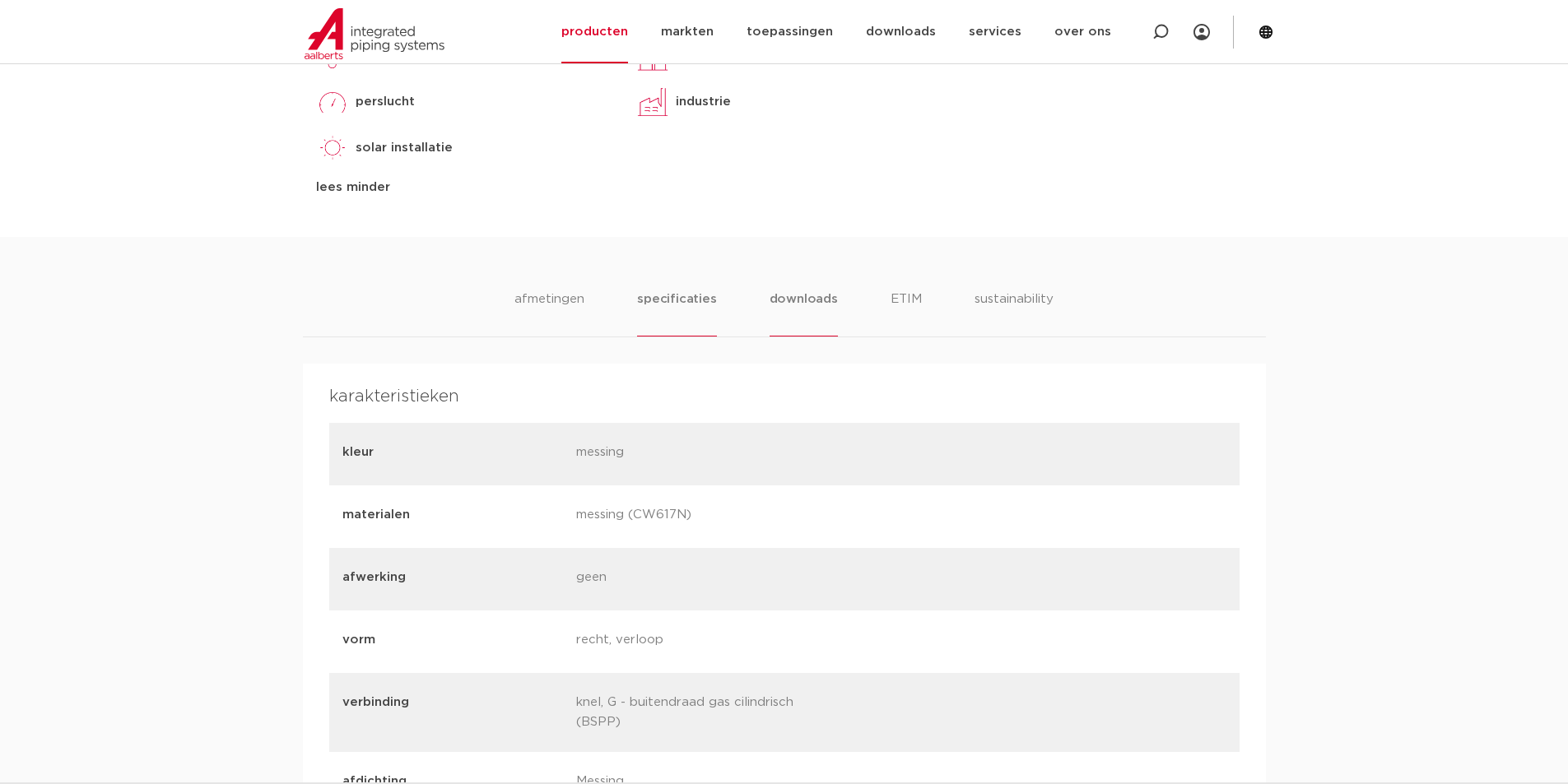
click at [775, 304] on li "downloads" at bounding box center [803, 313] width 68 height 47
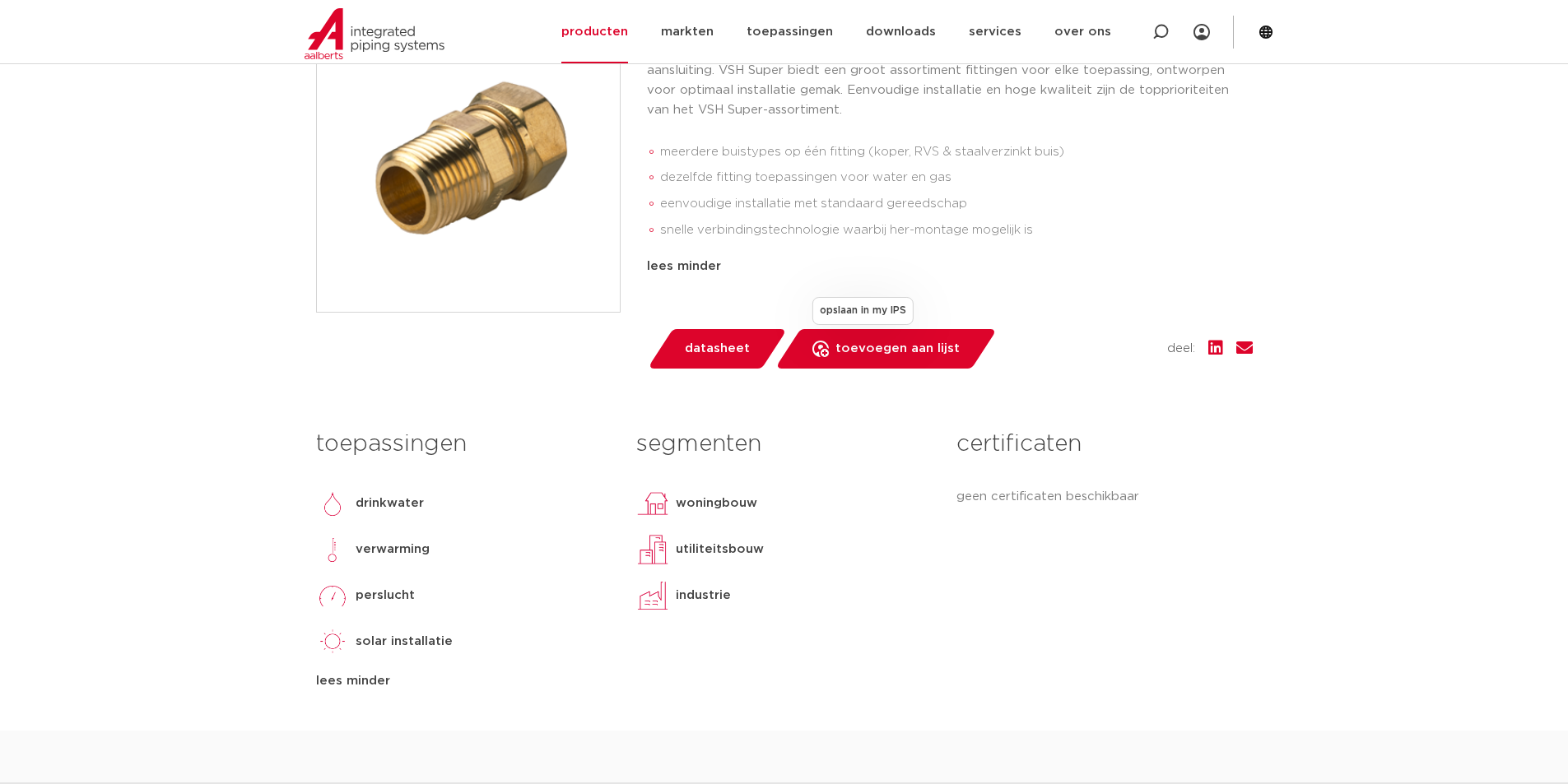
scroll to position [82, 0]
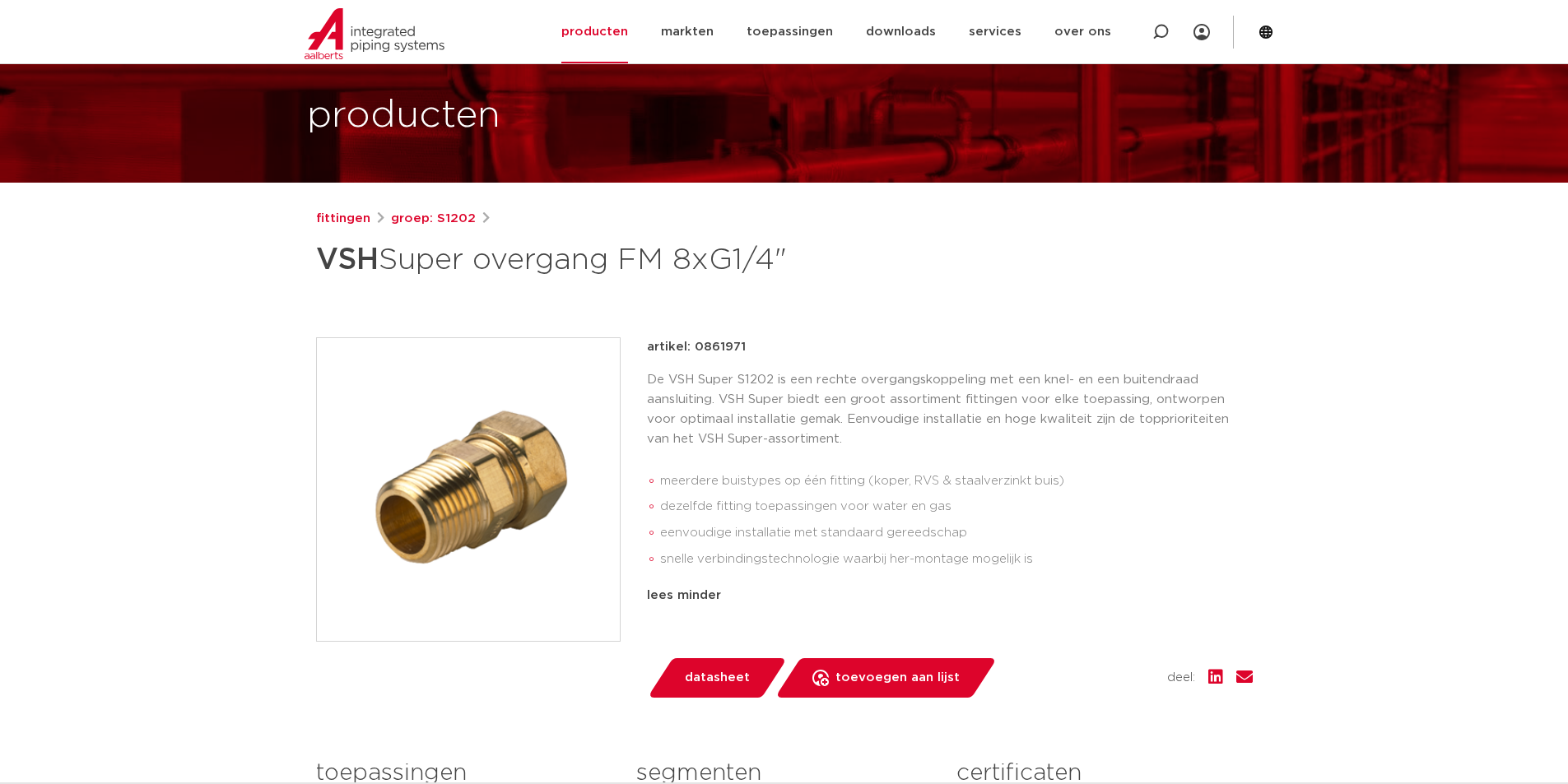
drag, startPoint x: 756, startPoint y: 342, endPoint x: 708, endPoint y: 355, distance: 49.7
click at [694, 346] on div "artikel: 0861971" at bounding box center [950, 347] width 606 height 20
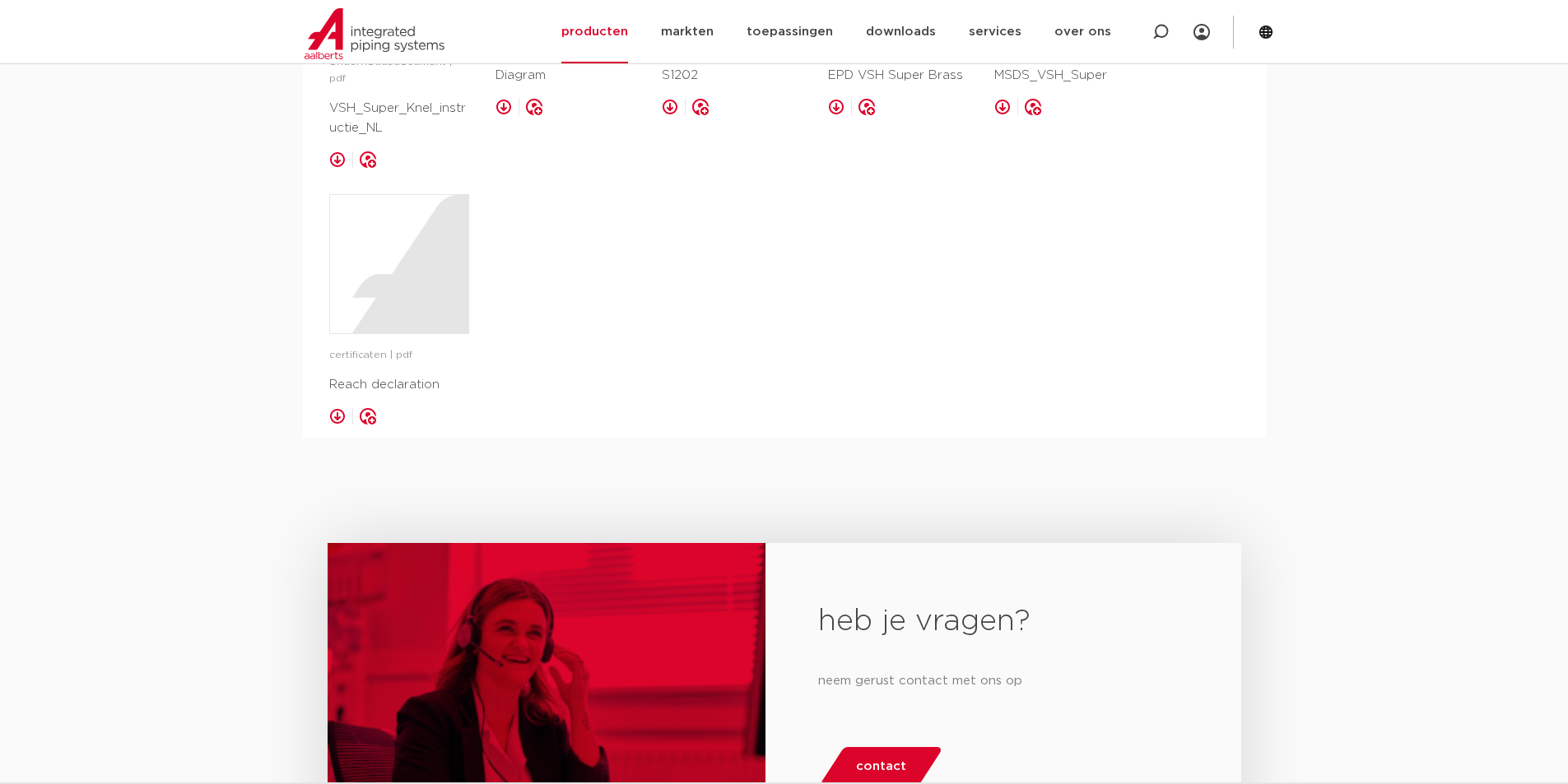
scroll to position [1152, 0]
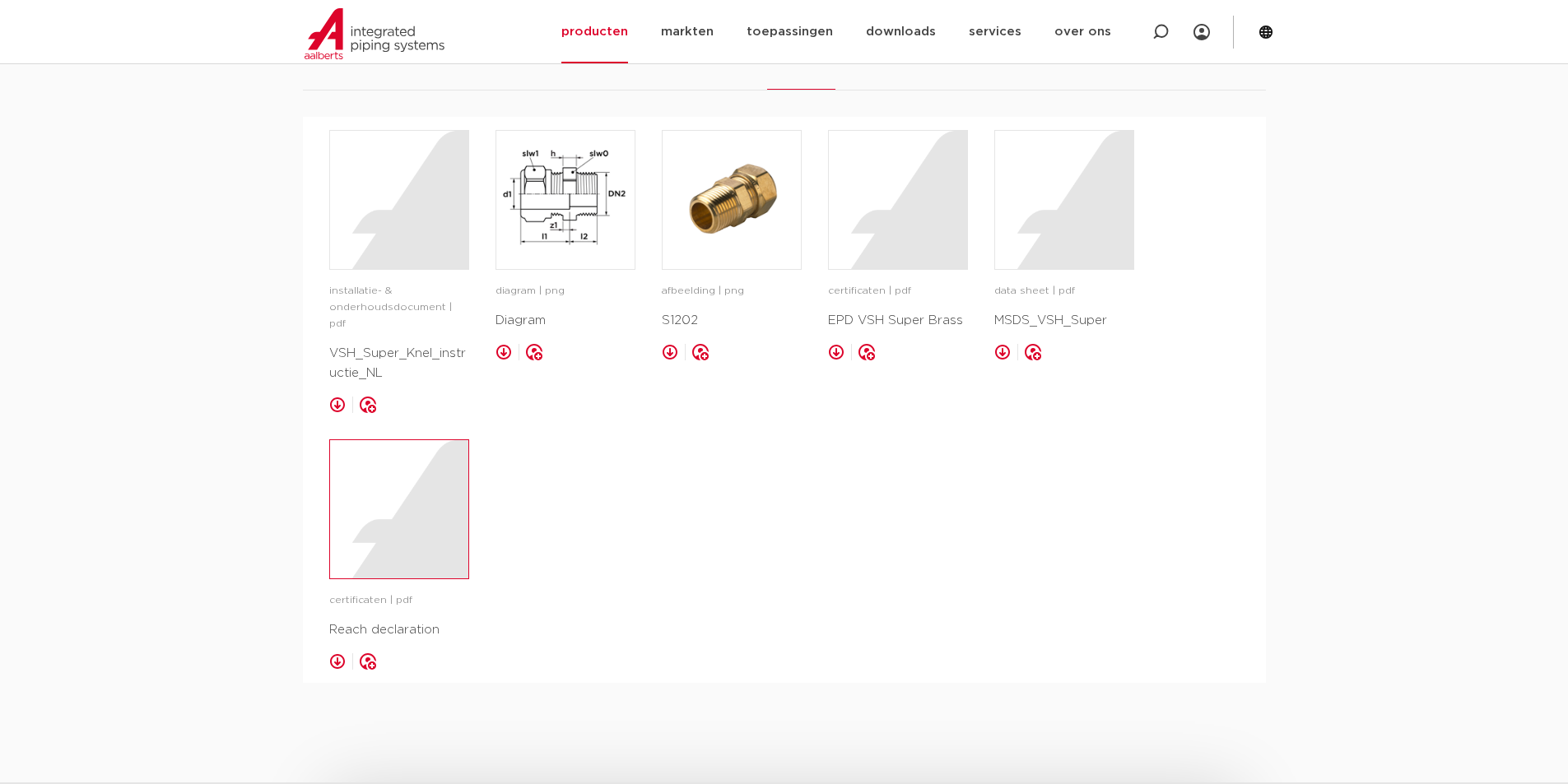
click at [367, 508] on div at bounding box center [399, 509] width 138 height 138
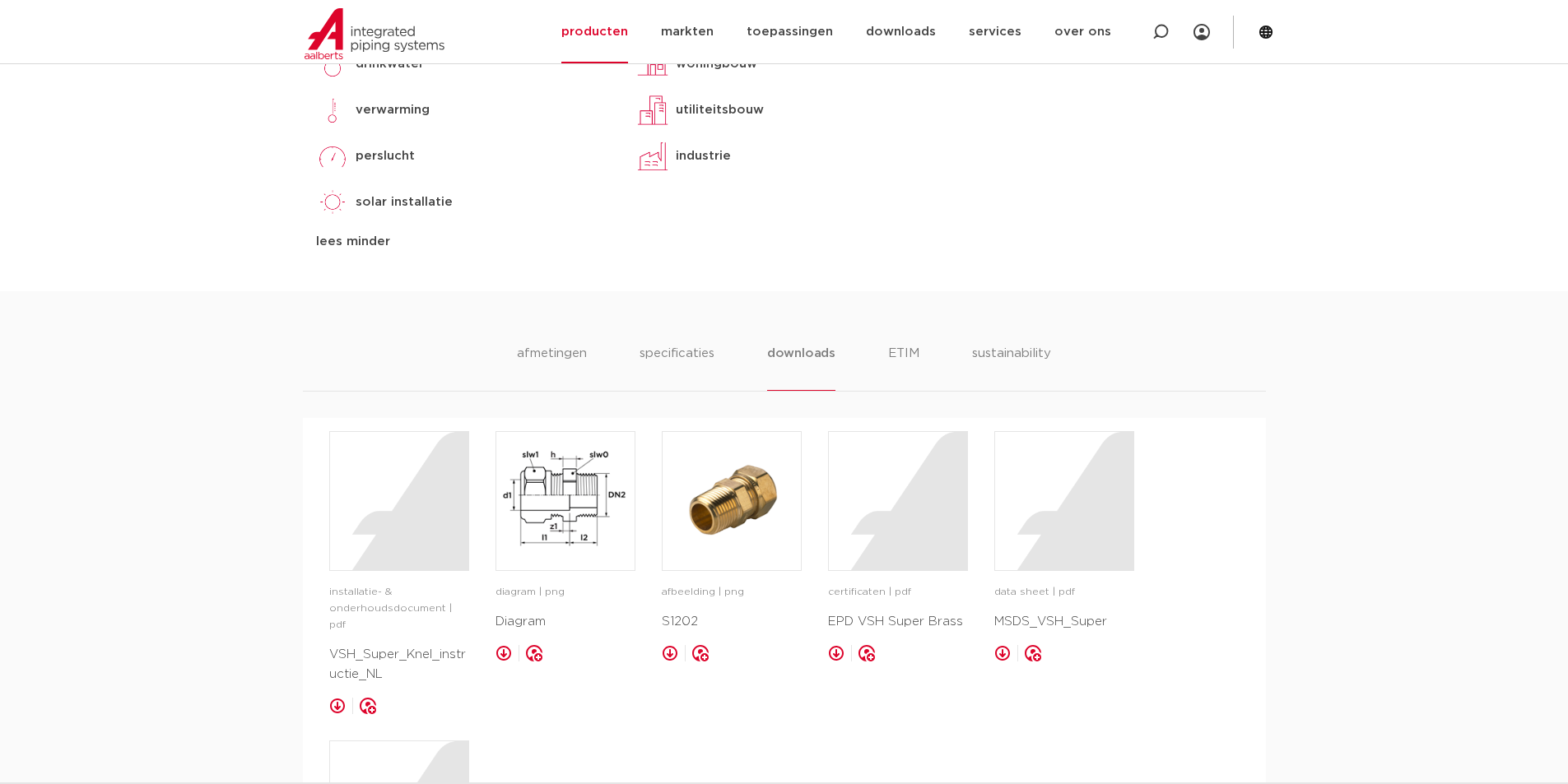
scroll to position [736, 0]
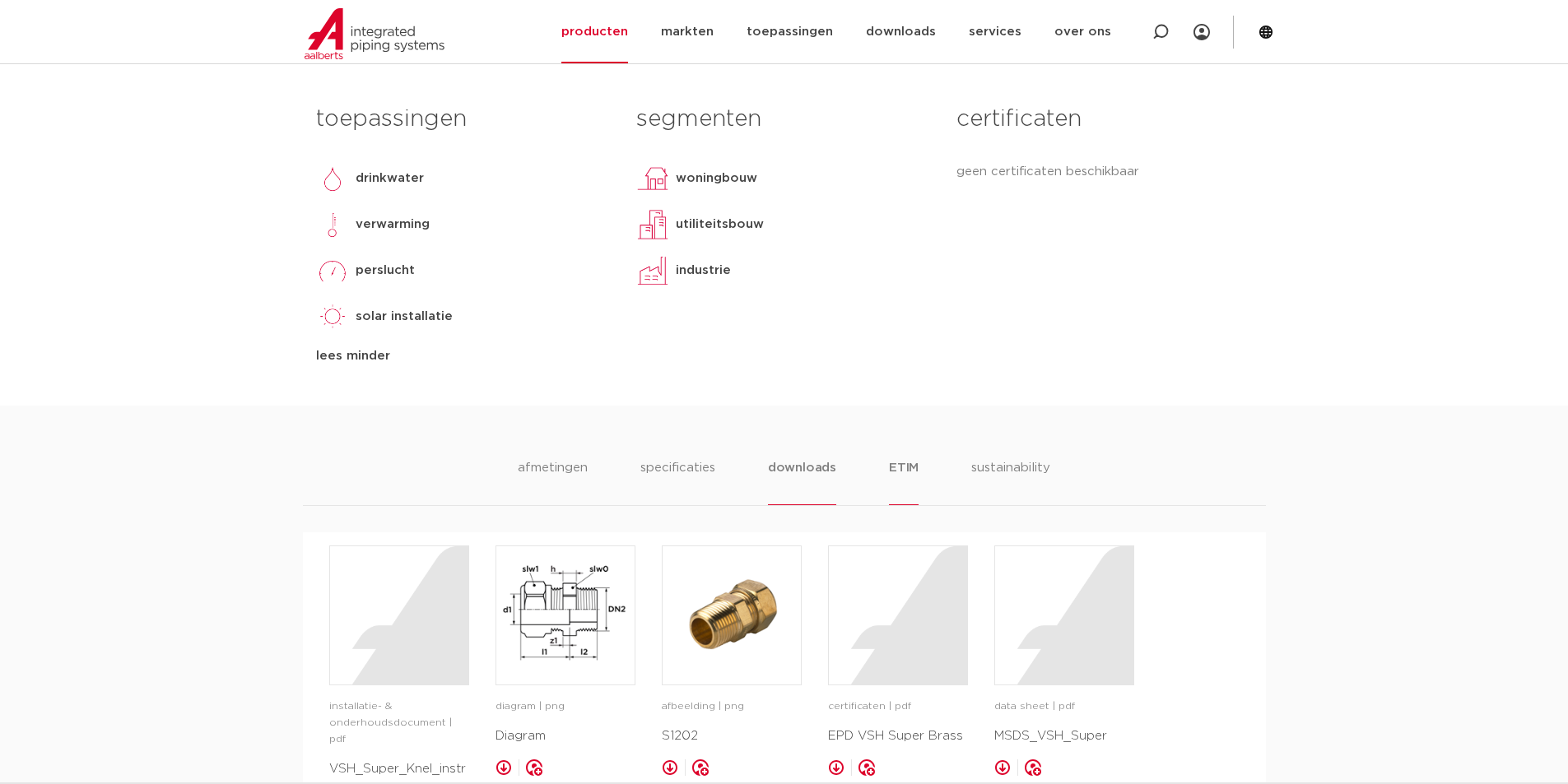
click at [908, 476] on li "ETIM" at bounding box center [904, 481] width 30 height 47
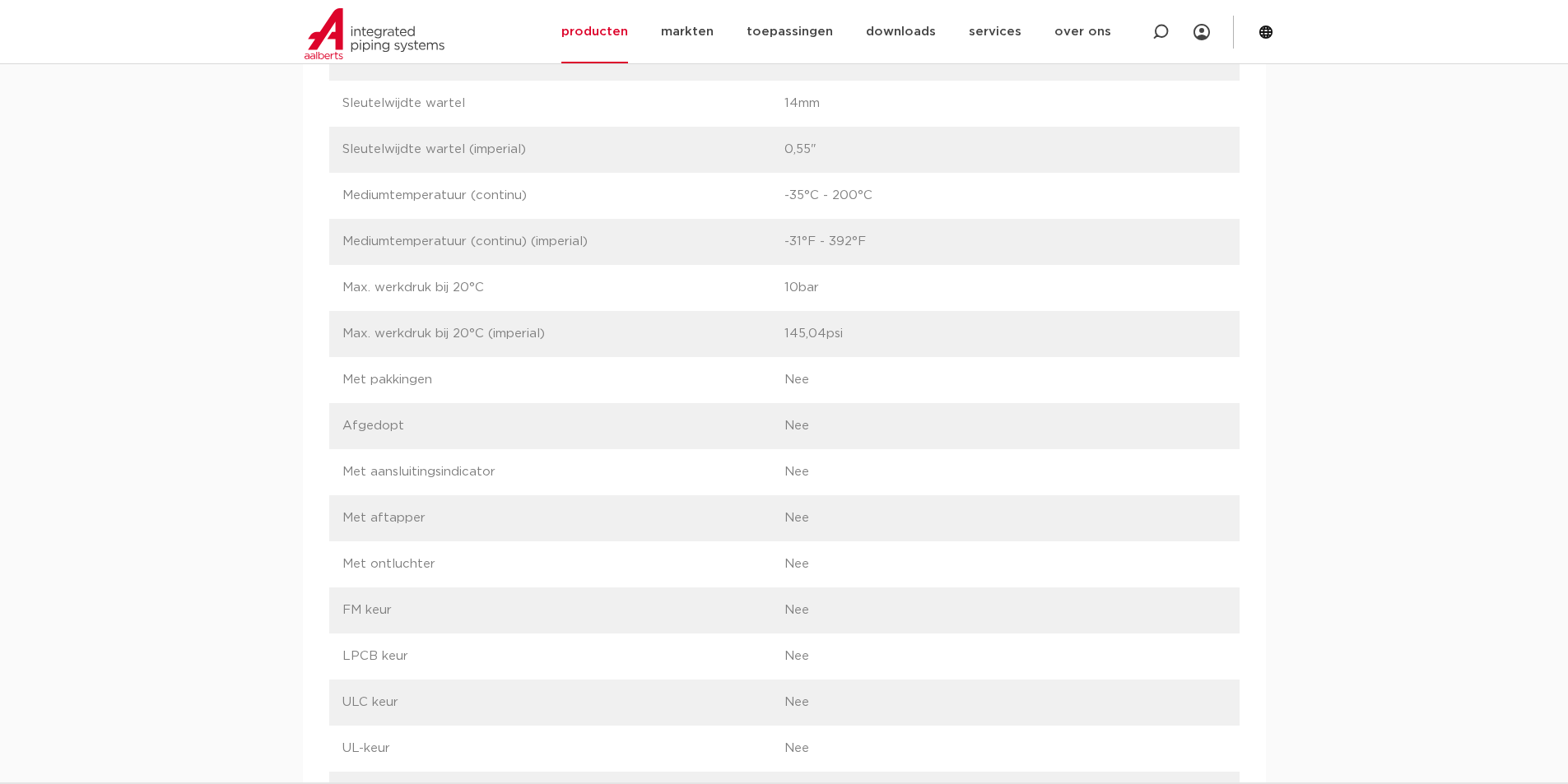
scroll to position [2957, 0]
drag, startPoint x: 375, startPoint y: 380, endPoint x: 413, endPoint y: 378, distance: 38.1
click at [413, 378] on p "Met pakkingen" at bounding box center [563, 374] width 442 height 20
click at [402, 408] on div "label Afgedopt waarde Nee" at bounding box center [784, 420] width 910 height 46
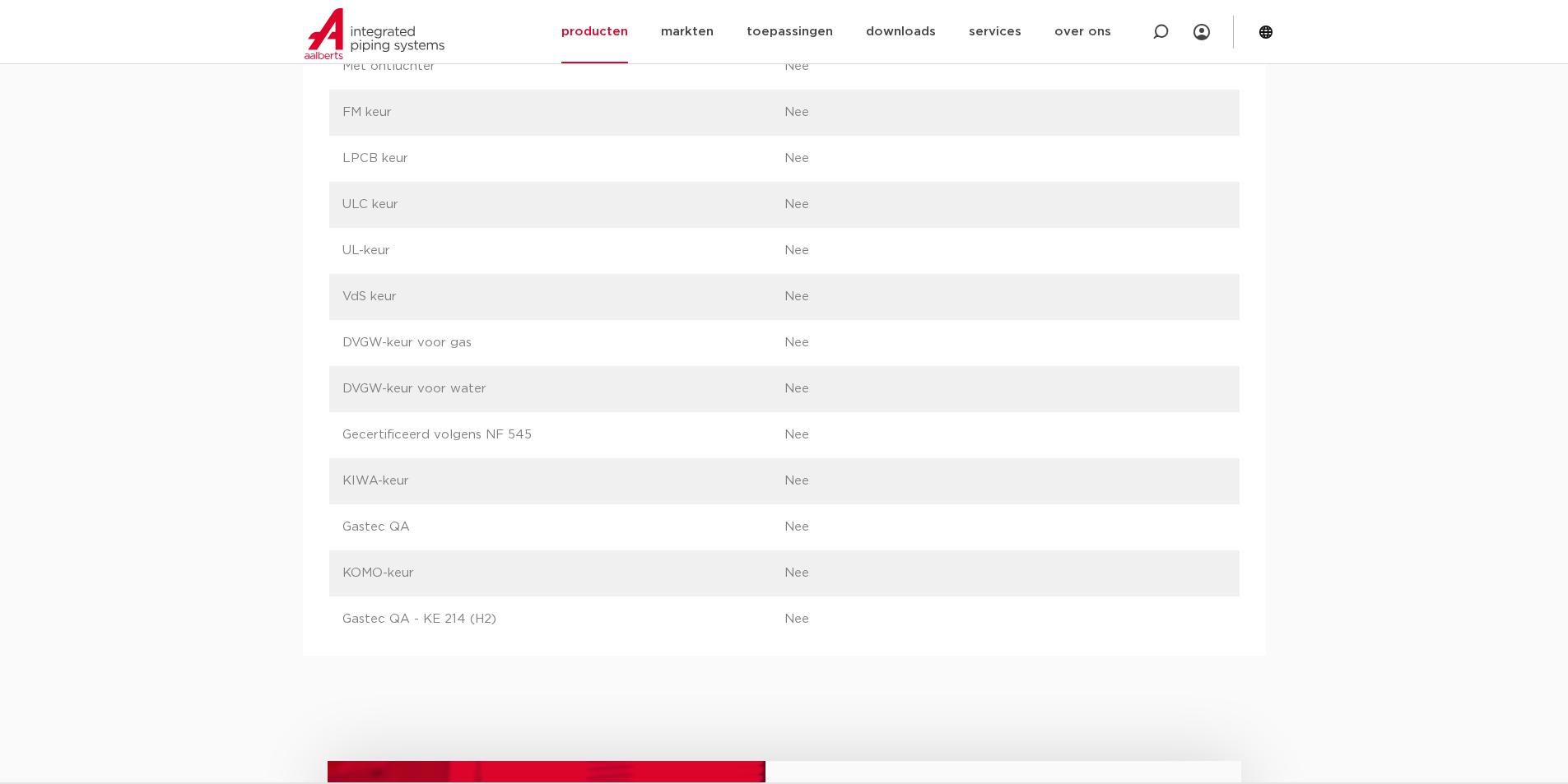
scroll to position [3450, 0]
drag, startPoint x: 412, startPoint y: 621, endPoint x: 500, endPoint y: 606, distance: 89.3
click at [498, 606] on div "label Gastec QA - KE 214 (H2) waarde Nee" at bounding box center [784, 618] width 910 height 46
click at [562, 619] on p "Gastec QA - KE 214 (H2)" at bounding box center [563, 618] width 442 height 20
drag, startPoint x: 535, startPoint y: 619, endPoint x: 264, endPoint y: 610, distance: 271.1
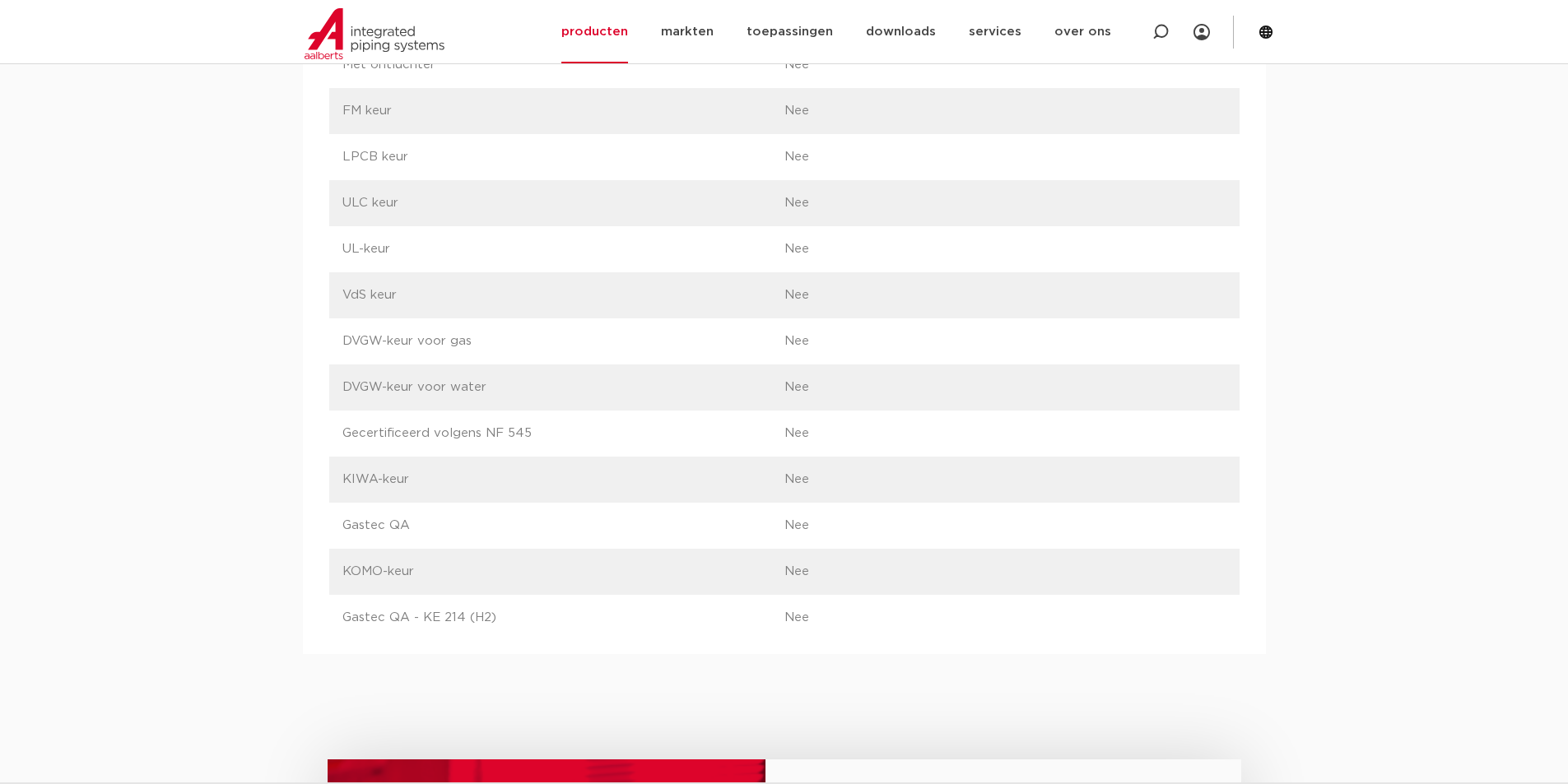
click at [464, 627] on p "Gastec QA - KE 214 (H2)" at bounding box center [563, 618] width 442 height 20
drag, startPoint x: 337, startPoint y: 617, endPoint x: 521, endPoint y: 610, distance: 184.1
click at [521, 610] on div "label Gastec QA - KE 214 (H2) waarde Nee" at bounding box center [784, 618] width 910 height 46
click at [521, 610] on p "Gastec QA - KE 214 (H2)" at bounding box center [563, 618] width 442 height 20
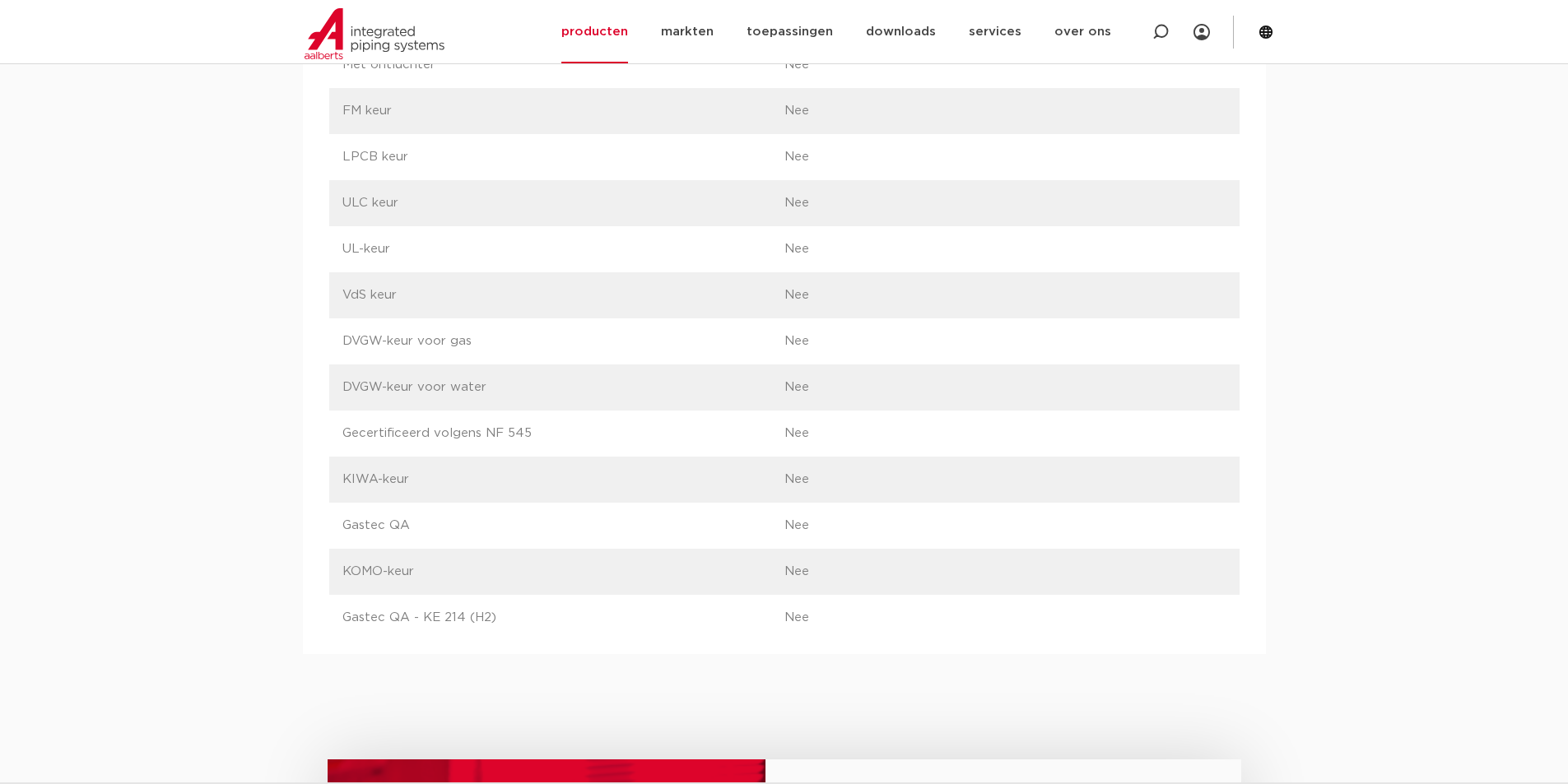
drag, startPoint x: 361, startPoint y: 619, endPoint x: 848, endPoint y: 611, distance: 487.1
click at [848, 611] on div "label Gastec QA - KE 214 (H2) waarde Nee" at bounding box center [784, 618] width 910 height 46
click at [848, 611] on p "Nee" at bounding box center [1005, 618] width 442 height 20
